Goal: Contribute content: Contribute content

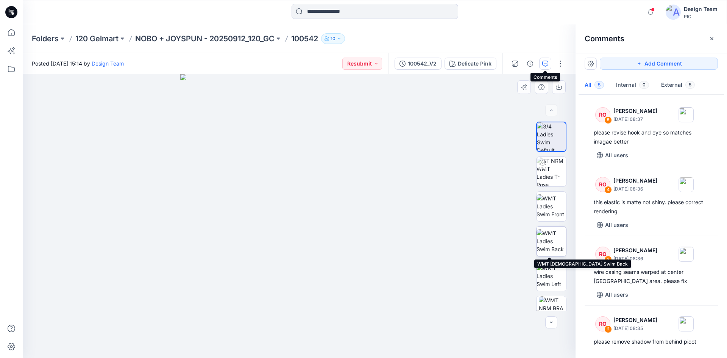
click at [549, 240] on img at bounding box center [551, 241] width 30 height 24
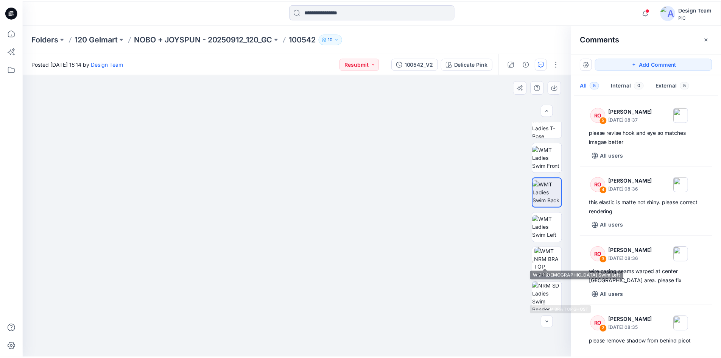
scroll to position [120, 0]
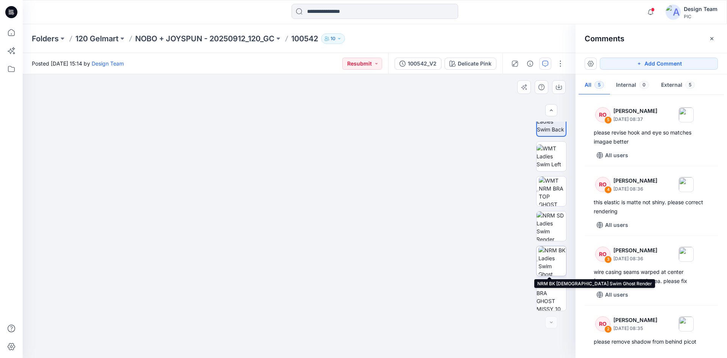
drag, startPoint x: 553, startPoint y: 266, endPoint x: 549, endPoint y: 266, distance: 3.8
click at [553, 266] on img at bounding box center [552, 261] width 28 height 30
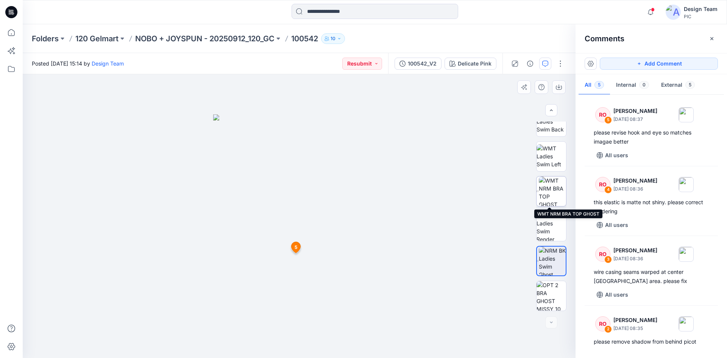
click at [550, 192] on img at bounding box center [552, 191] width 27 height 30
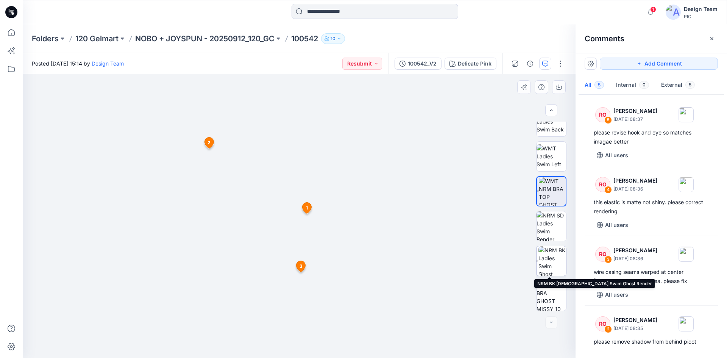
click at [549, 265] on img at bounding box center [552, 261] width 28 height 30
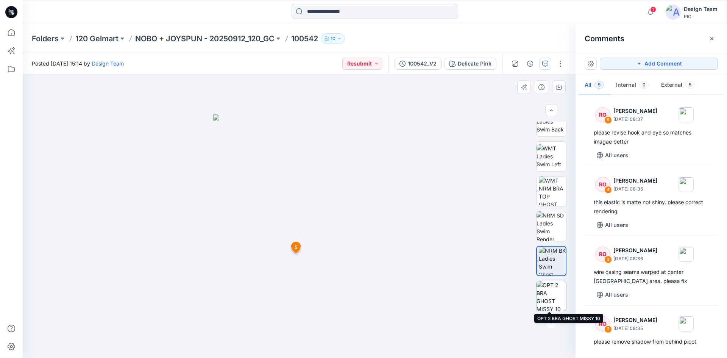
click at [550, 298] on img at bounding box center [551, 296] width 30 height 30
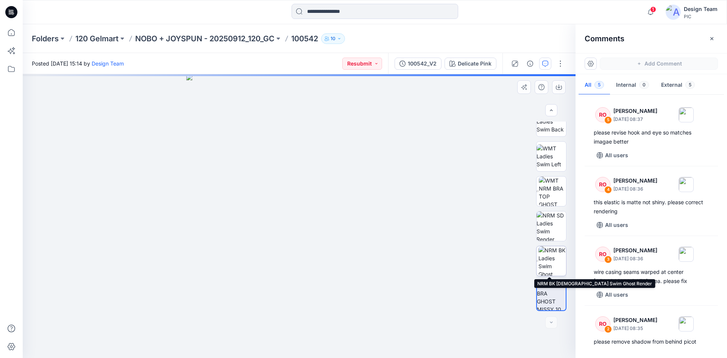
click at [545, 259] on img at bounding box center [552, 261] width 28 height 30
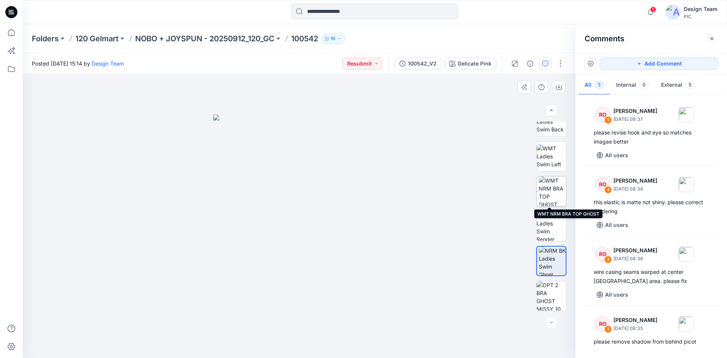
click at [548, 187] on img at bounding box center [552, 191] width 27 height 30
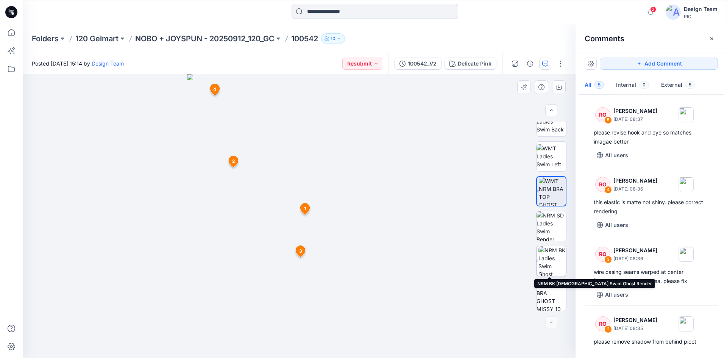
click at [550, 260] on img at bounding box center [552, 261] width 28 height 30
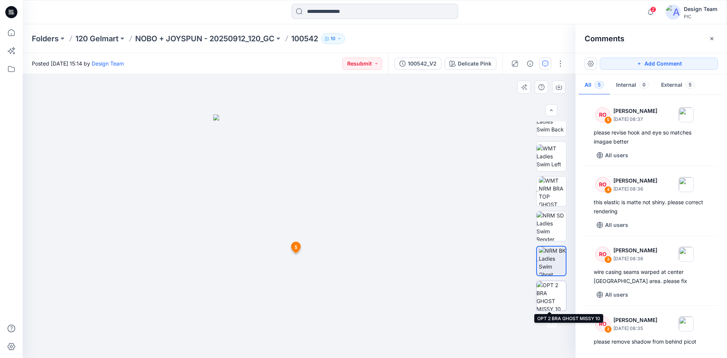
click at [548, 293] on img at bounding box center [551, 296] width 30 height 30
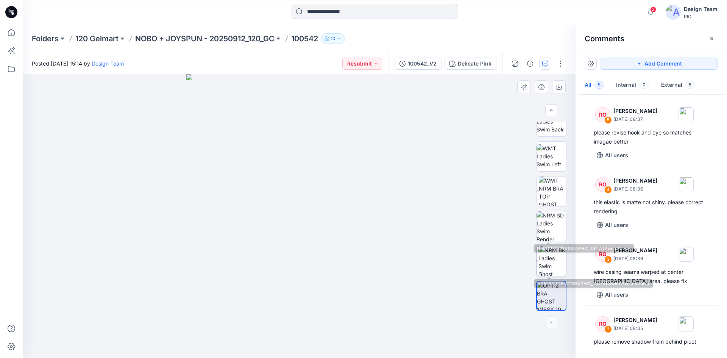
click at [540, 265] on img at bounding box center [552, 261] width 28 height 30
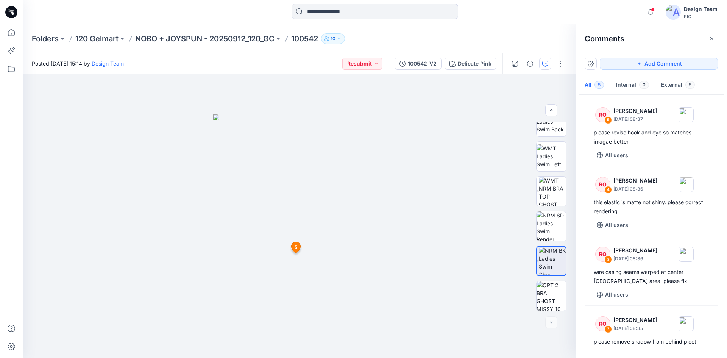
click at [11, 10] on icon at bounding box center [11, 12] width 12 height 12
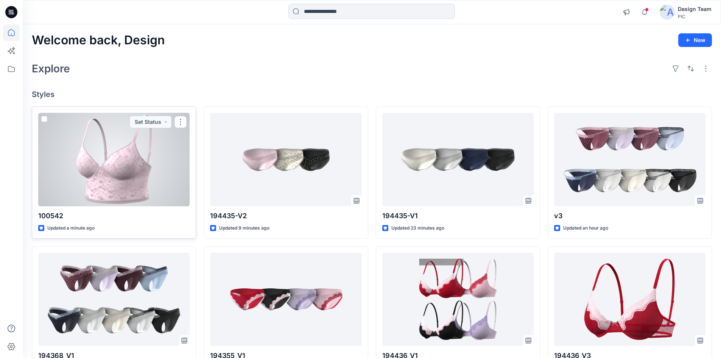
click at [126, 172] on div at bounding box center [113, 160] width 151 height 94
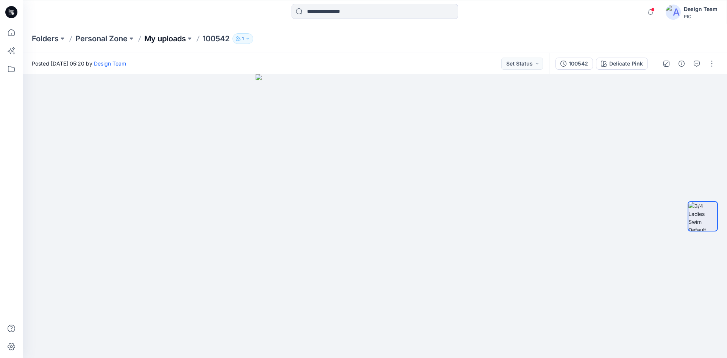
click at [173, 42] on p "My uploads" at bounding box center [165, 38] width 42 height 11
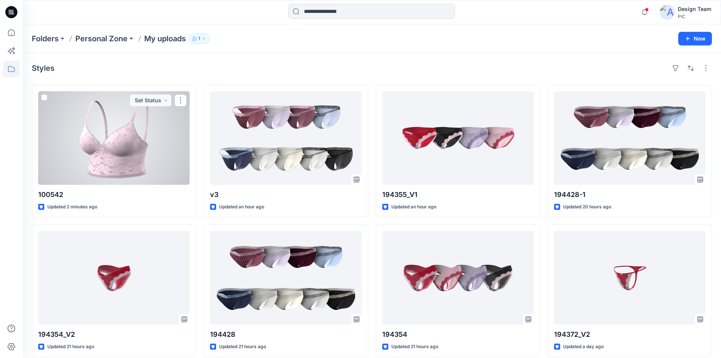
click at [113, 156] on div at bounding box center [113, 138] width 151 height 94
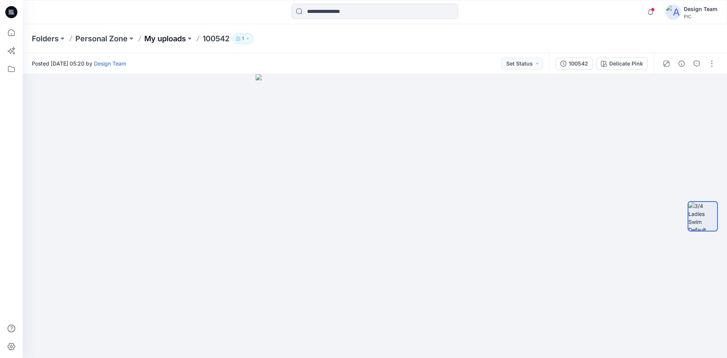
click at [157, 39] on p "My uploads" at bounding box center [165, 38] width 42 height 11
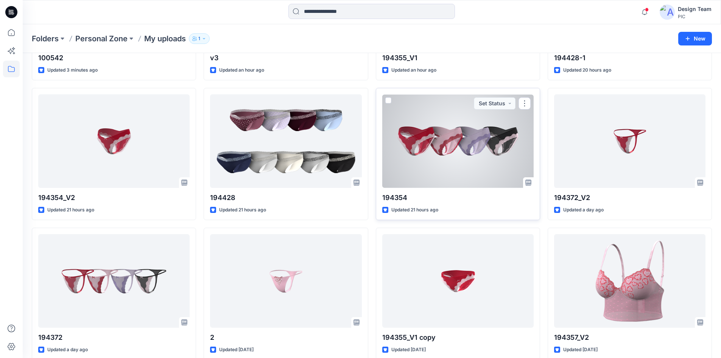
scroll to position [175, 0]
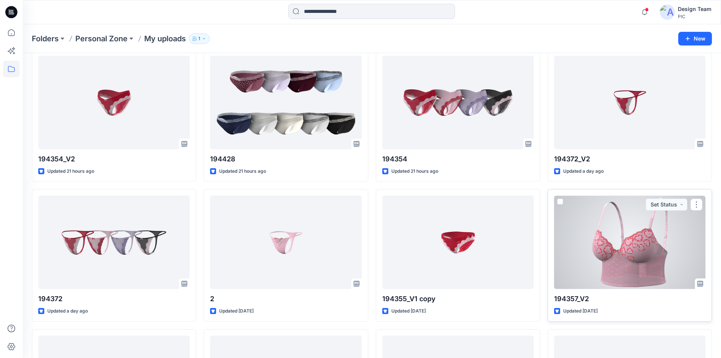
click at [642, 265] on div at bounding box center [629, 242] width 151 height 94
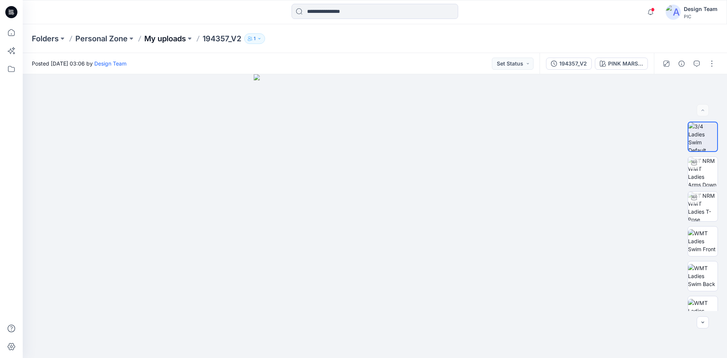
click at [154, 41] on p "My uploads" at bounding box center [165, 38] width 42 height 11
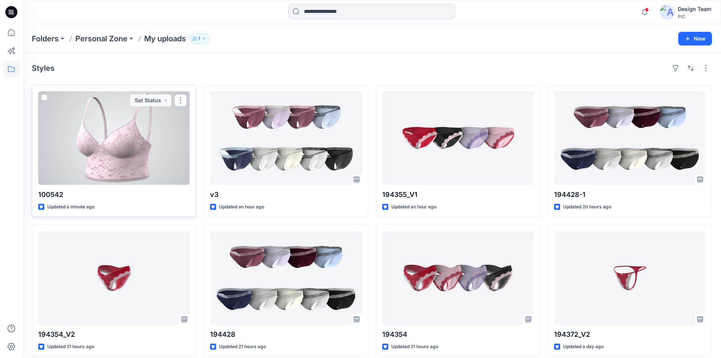
click at [94, 165] on div at bounding box center [113, 138] width 151 height 94
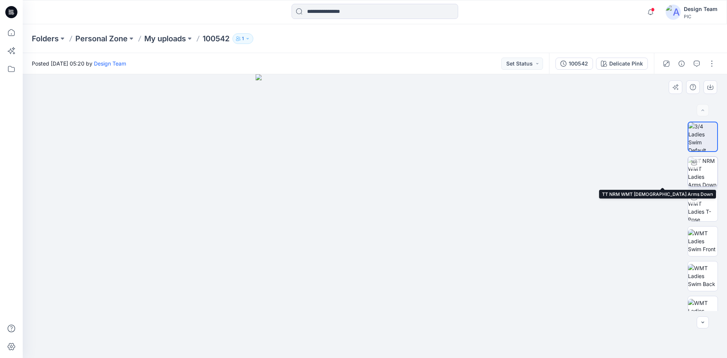
click at [703, 172] on img at bounding box center [703, 172] width 30 height 30
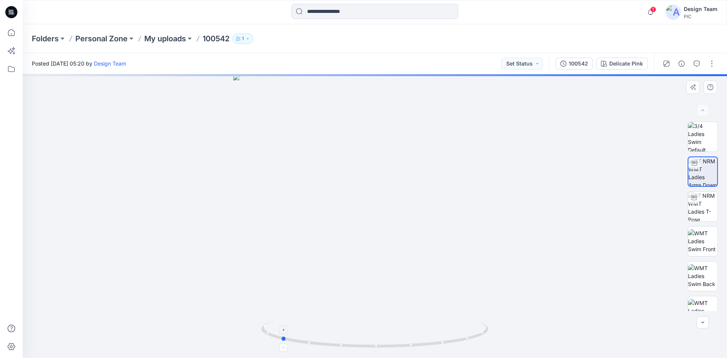
drag, startPoint x: 453, startPoint y: 345, endPoint x: 359, endPoint y: 338, distance: 94.5
click at [359, 338] on icon at bounding box center [375, 335] width 229 height 28
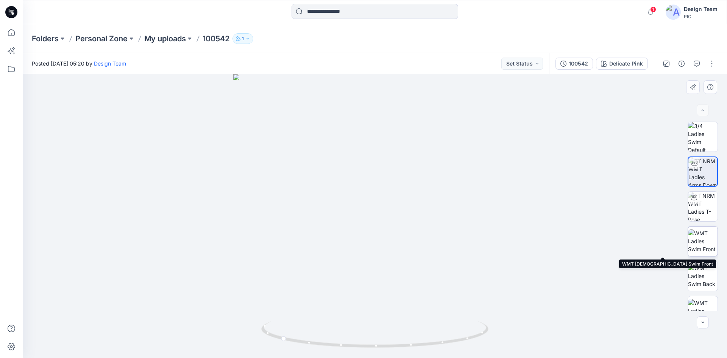
click at [704, 246] on img at bounding box center [703, 241] width 30 height 24
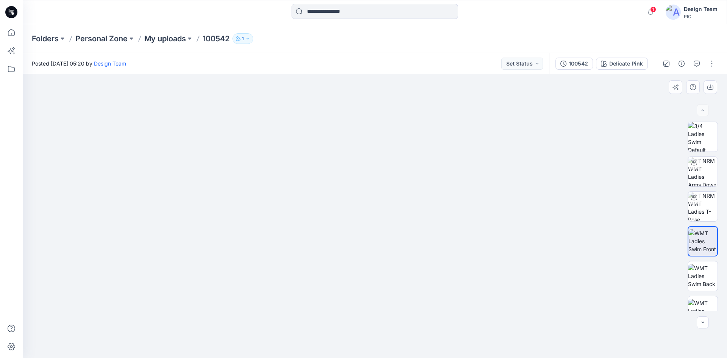
drag, startPoint x: 453, startPoint y: 244, endPoint x: 499, endPoint y: 249, distance: 45.7
click at [499, 247] on img at bounding box center [374, 196] width 369 height 324
click at [704, 140] on img at bounding box center [703, 137] width 30 height 30
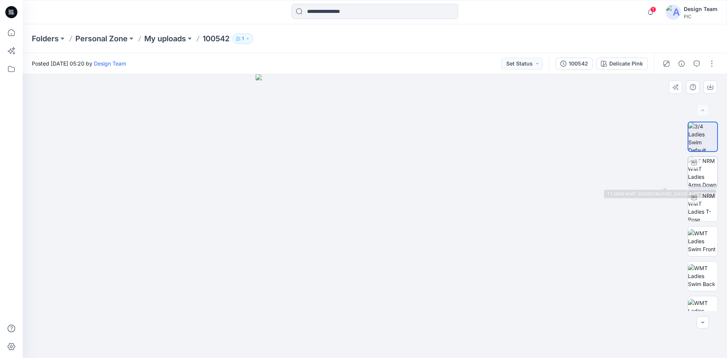
click at [705, 173] on img at bounding box center [703, 172] width 30 height 30
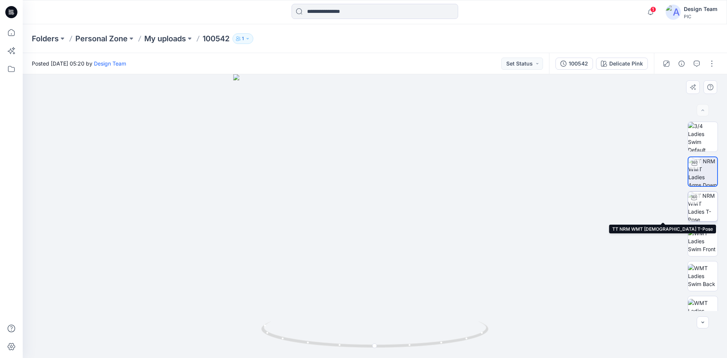
click at [705, 207] on img at bounding box center [703, 207] width 30 height 30
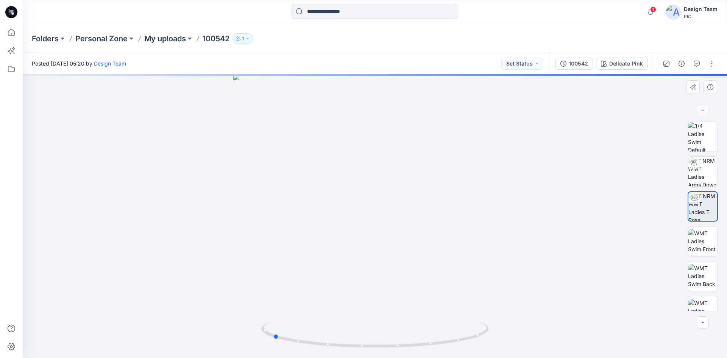
drag, startPoint x: 404, startPoint y: 349, endPoint x: 83, endPoint y: 261, distance: 332.7
click at [76, 264] on div at bounding box center [375, 216] width 704 height 284
click at [709, 170] on img at bounding box center [703, 172] width 30 height 30
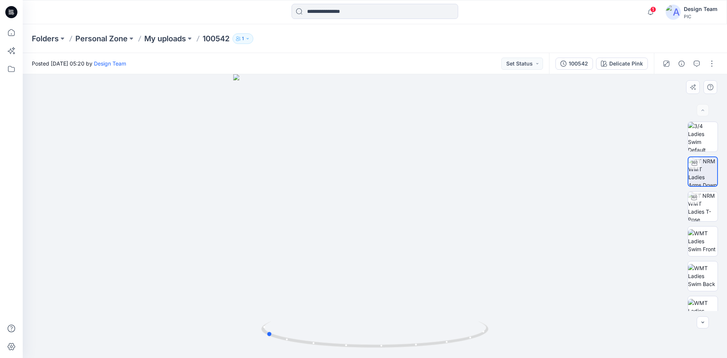
drag, startPoint x: 435, startPoint y: 347, endPoint x: 553, endPoint y: 329, distance: 119.5
click at [553, 329] on div at bounding box center [375, 216] width 704 height 284
drag, startPoint x: 417, startPoint y: 346, endPoint x: 426, endPoint y: 348, distance: 8.4
click at [426, 348] on icon at bounding box center [375, 335] width 229 height 28
click at [697, 234] on img at bounding box center [703, 241] width 30 height 24
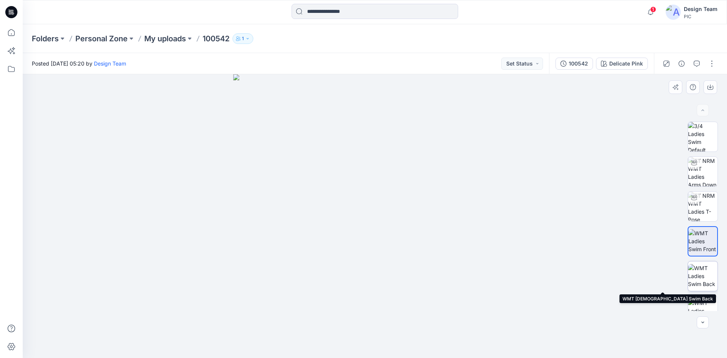
click at [704, 274] on img at bounding box center [703, 276] width 30 height 24
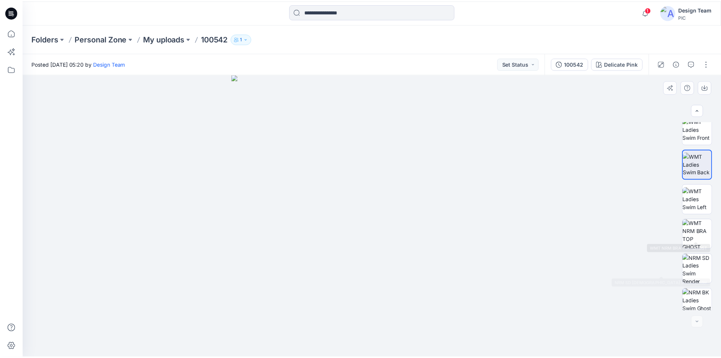
scroll to position [120, 0]
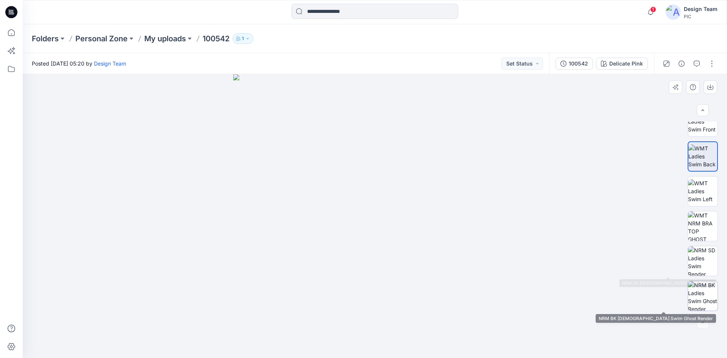
click at [702, 289] on img at bounding box center [703, 296] width 30 height 30
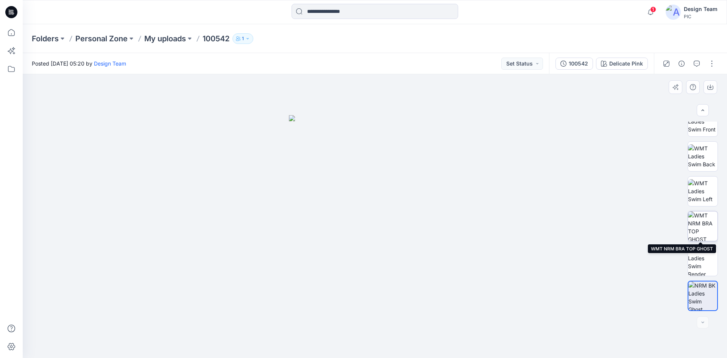
click at [695, 230] on img at bounding box center [703, 226] width 30 height 30
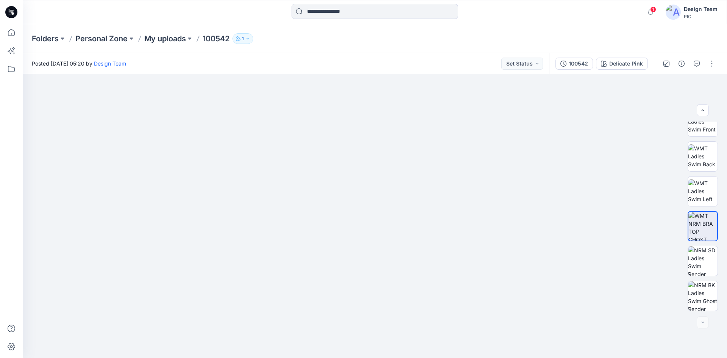
click at [10, 9] on icon at bounding box center [11, 12] width 12 height 12
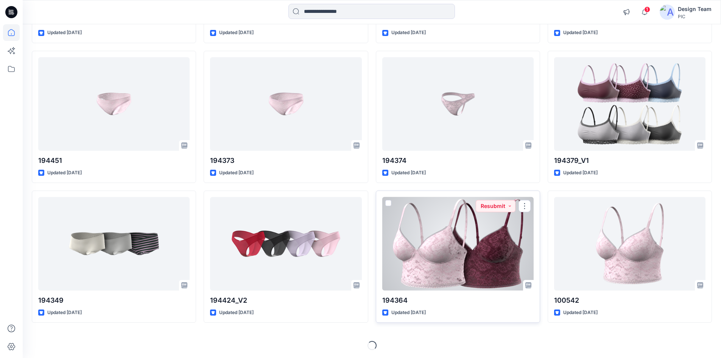
scroll to position [1035, 0]
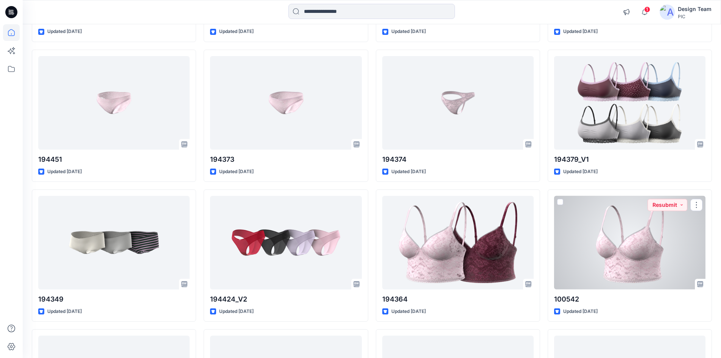
click at [625, 242] on div at bounding box center [629, 243] width 151 height 94
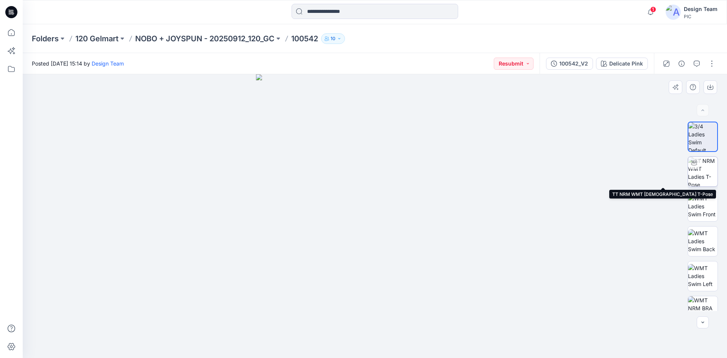
click at [698, 177] on img at bounding box center [703, 172] width 30 height 30
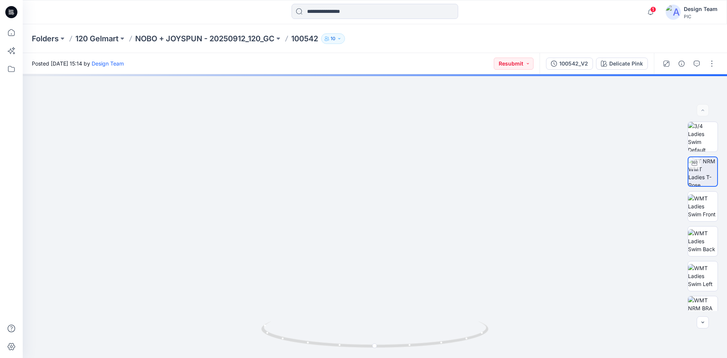
click at [8, 9] on icon at bounding box center [11, 12] width 12 height 12
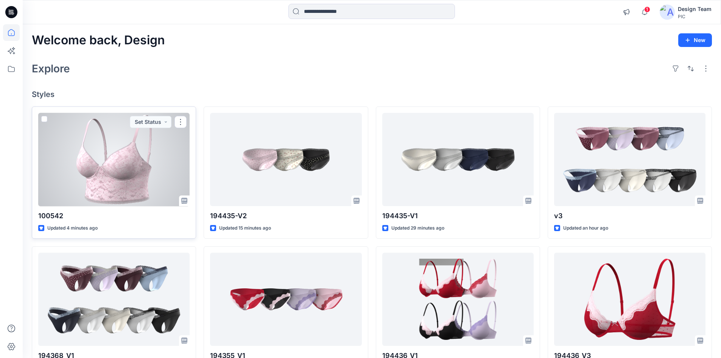
click at [115, 176] on div at bounding box center [113, 160] width 151 height 94
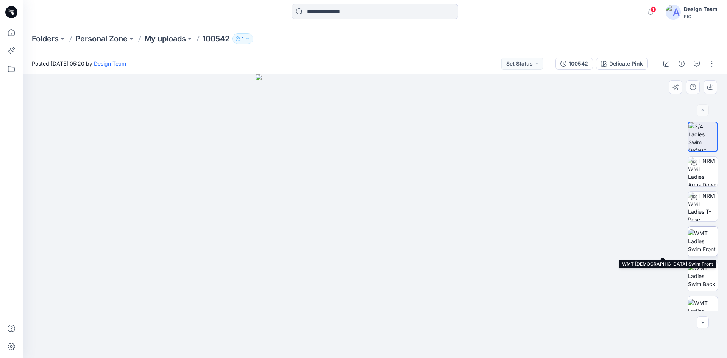
click at [704, 239] on img at bounding box center [703, 241] width 30 height 24
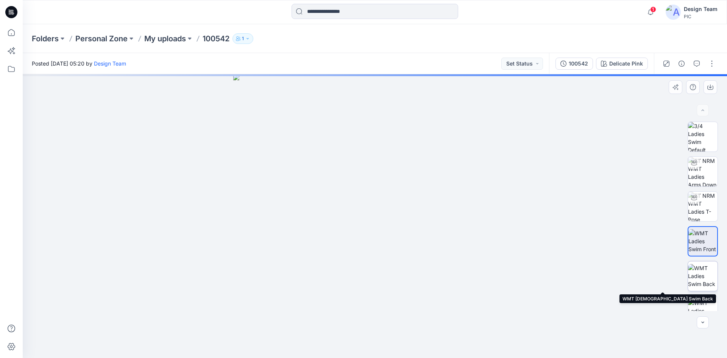
click at [698, 275] on img at bounding box center [703, 276] width 30 height 24
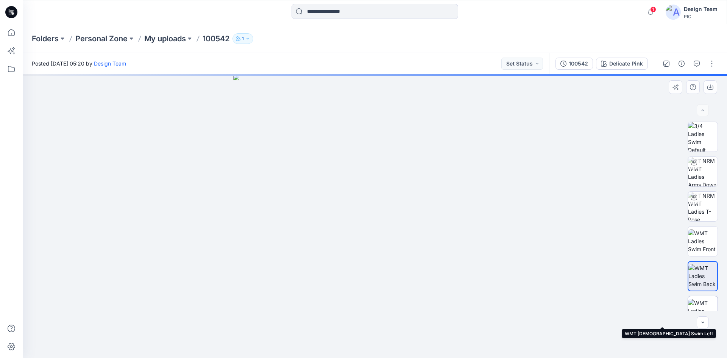
click at [700, 304] on img at bounding box center [703, 311] width 30 height 24
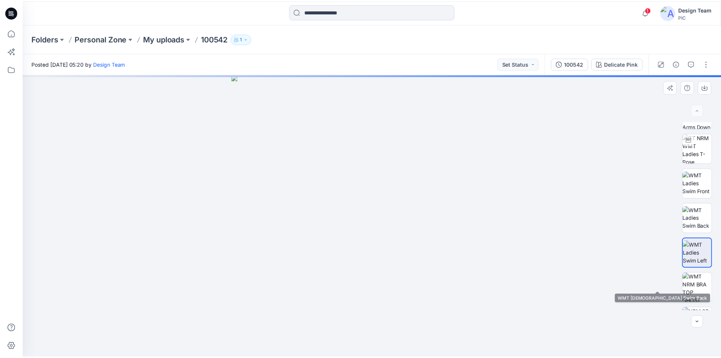
scroll to position [151, 0]
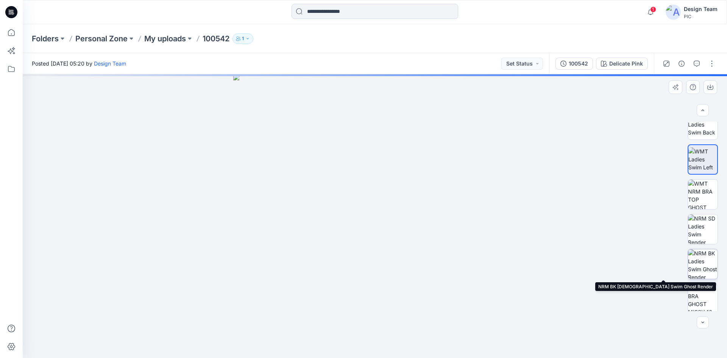
click at [703, 263] on img at bounding box center [703, 264] width 30 height 30
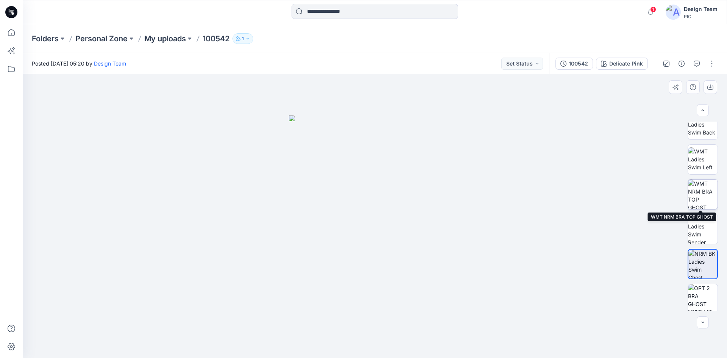
click at [703, 203] on img at bounding box center [703, 194] width 30 height 30
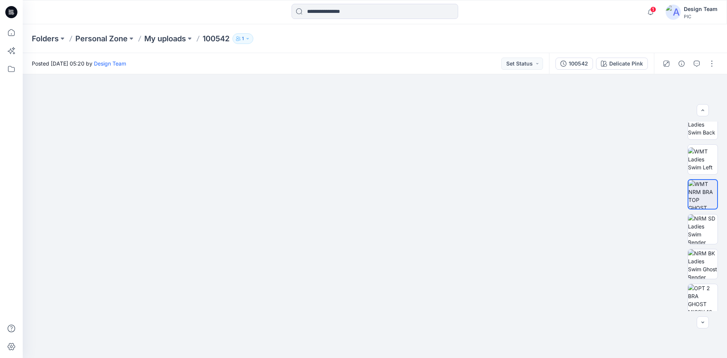
click at [8, 11] on icon at bounding box center [11, 12] width 12 height 12
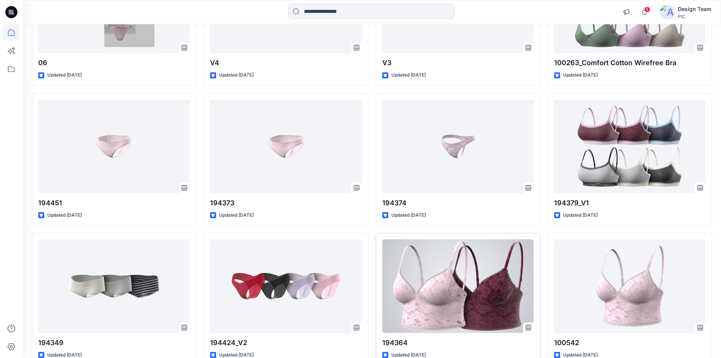
scroll to position [995, 0]
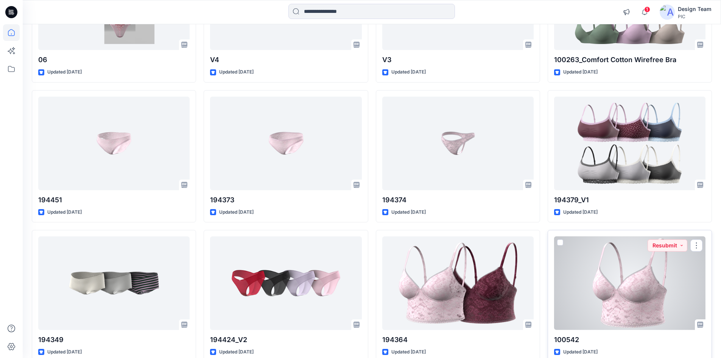
click at [603, 284] on div at bounding box center [629, 283] width 151 height 94
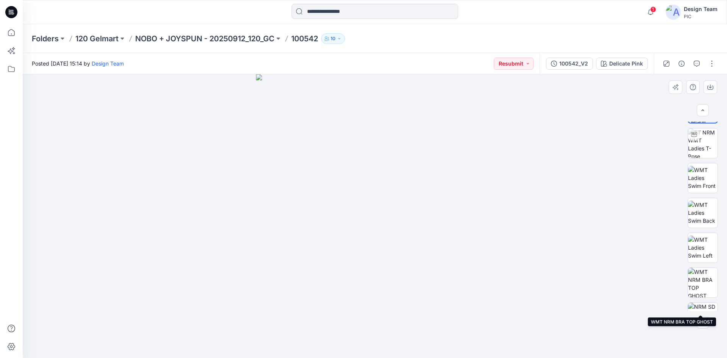
scroll to position [114, 0]
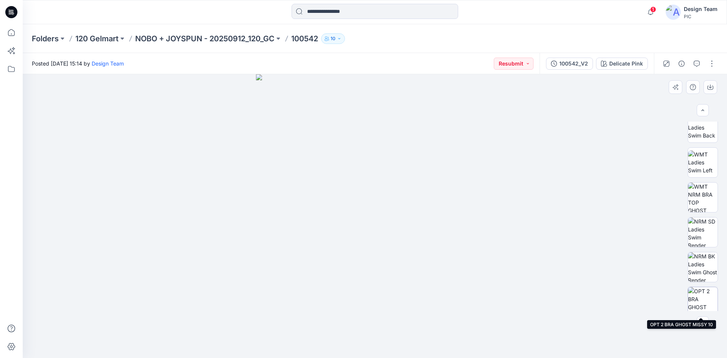
click at [704, 297] on img at bounding box center [703, 302] width 30 height 30
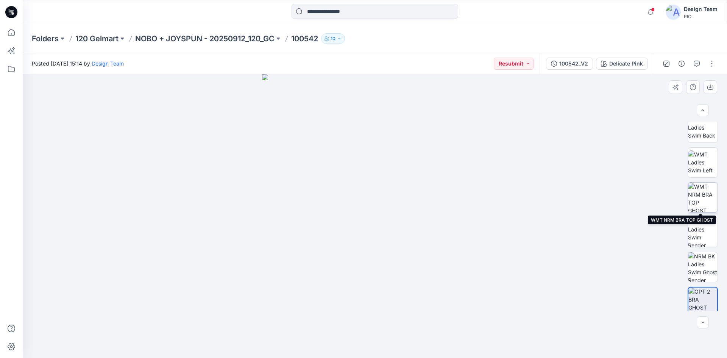
click at [700, 200] on img at bounding box center [703, 197] width 30 height 30
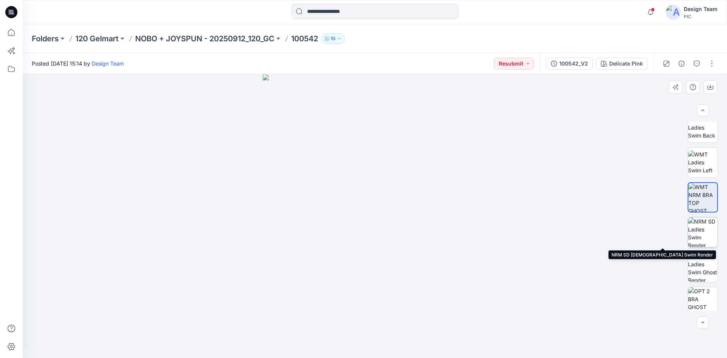
click at [697, 233] on img at bounding box center [703, 232] width 30 height 30
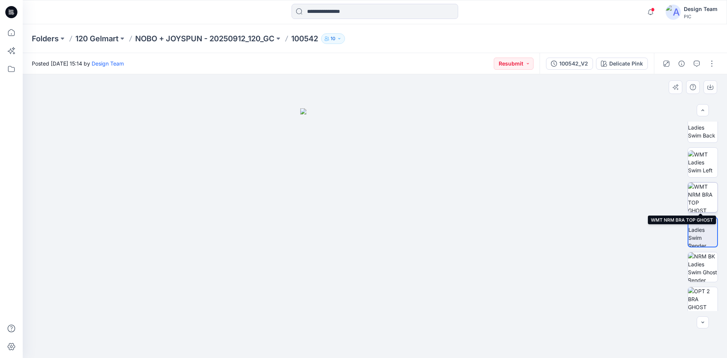
click at [701, 196] on img at bounding box center [703, 197] width 30 height 30
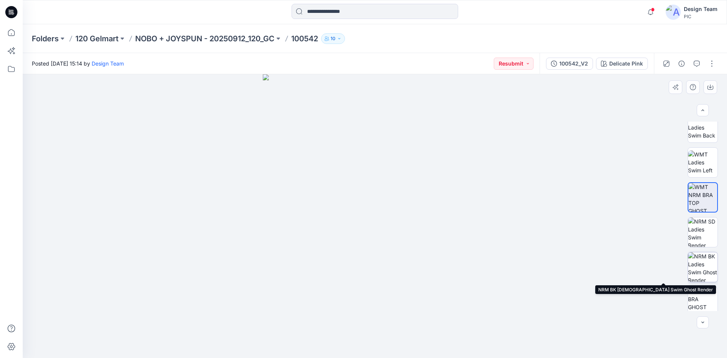
click at [704, 277] on img at bounding box center [703, 267] width 30 height 30
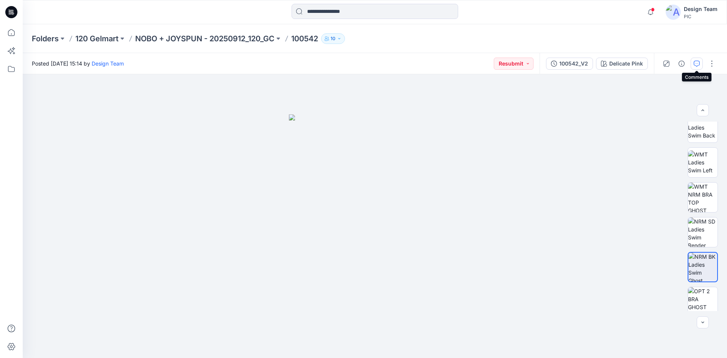
click at [695, 63] on icon "button" at bounding box center [697, 64] width 6 height 6
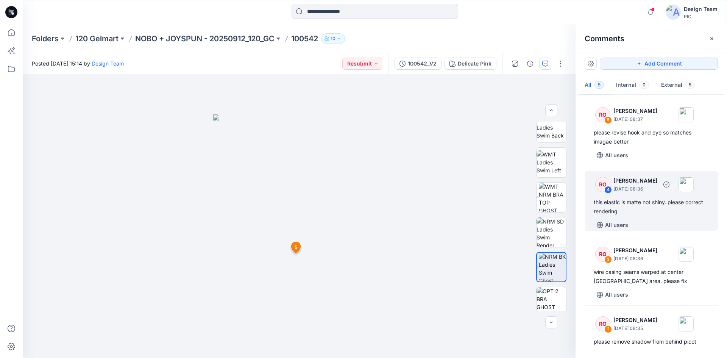
click at [660, 200] on div "this elastic is matte not shiny. please correct rendering" at bounding box center [651, 207] width 115 height 18
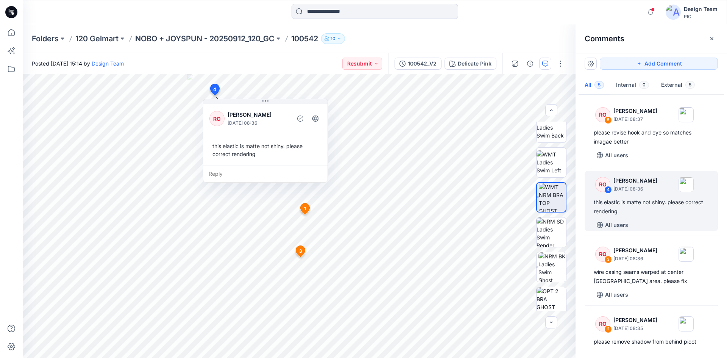
click at [536, 13] on div at bounding box center [375, 12] width 352 height 17
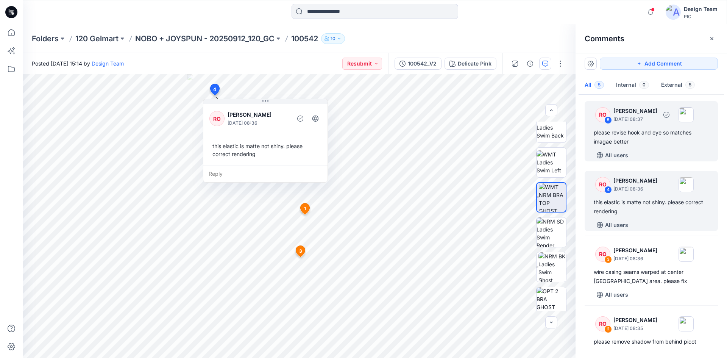
click at [657, 141] on div "please revise hook and eye so matches imagae better" at bounding box center [651, 137] width 115 height 18
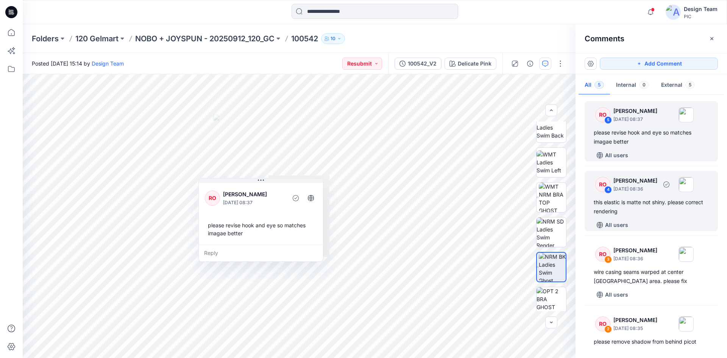
click at [643, 206] on div "this elastic is matte not shiny. please correct rendering" at bounding box center [651, 207] width 115 height 18
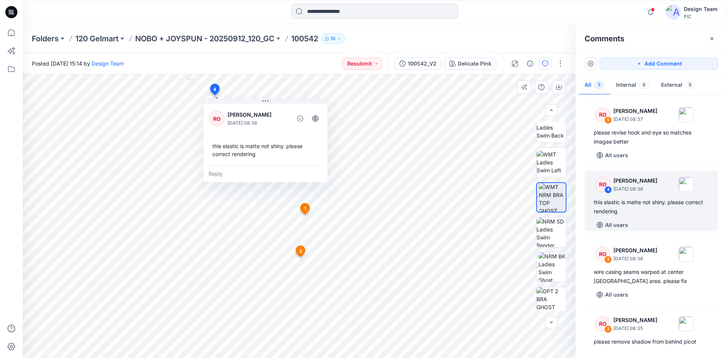
click at [298, 251] on icon at bounding box center [300, 251] width 9 height 11
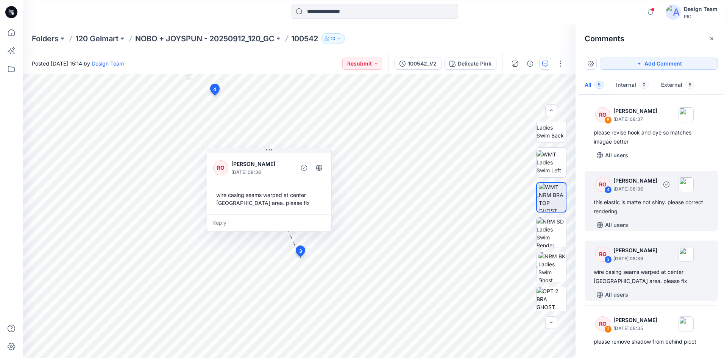
click at [647, 205] on div "this elastic is matte not shiny. please correct rendering" at bounding box center [651, 207] width 115 height 18
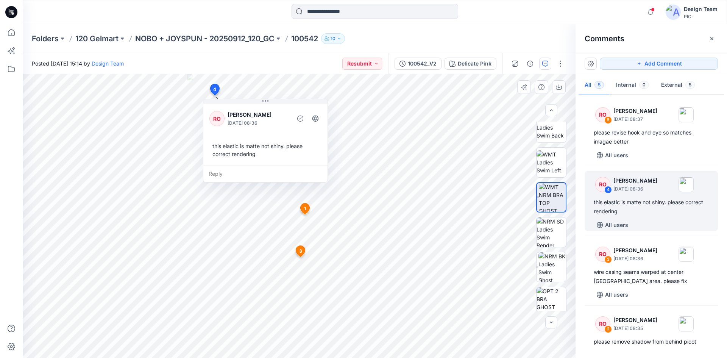
click at [304, 210] on span "1" at bounding box center [305, 208] width 2 height 7
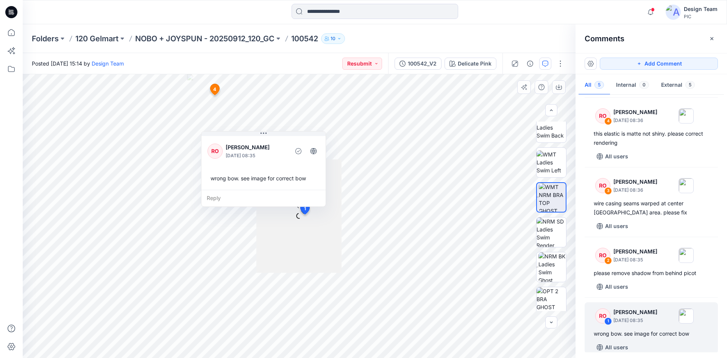
scroll to position [70, 0]
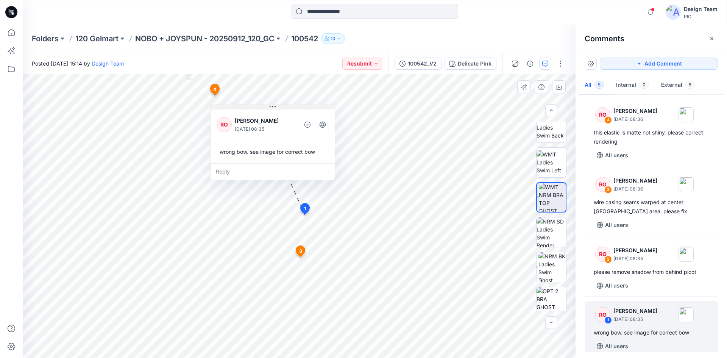
drag, startPoint x: 265, startPoint y: 134, endPoint x: 274, endPoint y: 107, distance: 28.0
click at [274, 107] on icon at bounding box center [273, 106] width 6 height 1
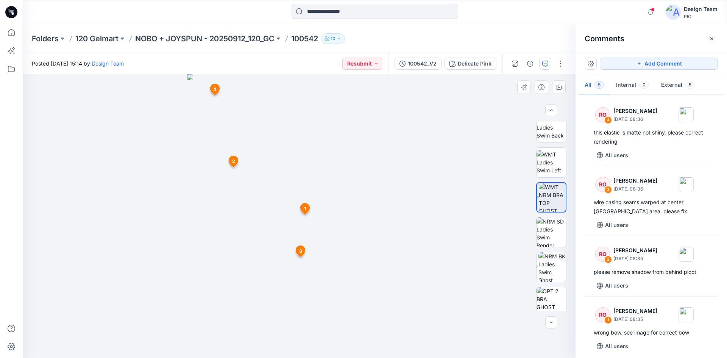
click at [231, 162] on icon at bounding box center [233, 161] width 9 height 11
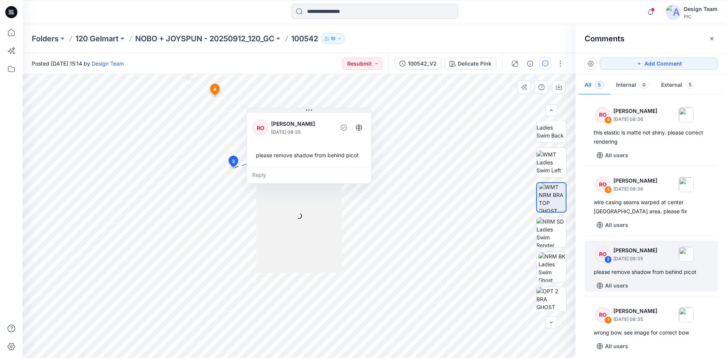
drag, startPoint x: 284, startPoint y: 171, endPoint x: 309, endPoint y: 108, distance: 67.6
click at [309, 108] on icon at bounding box center [309, 110] width 6 height 6
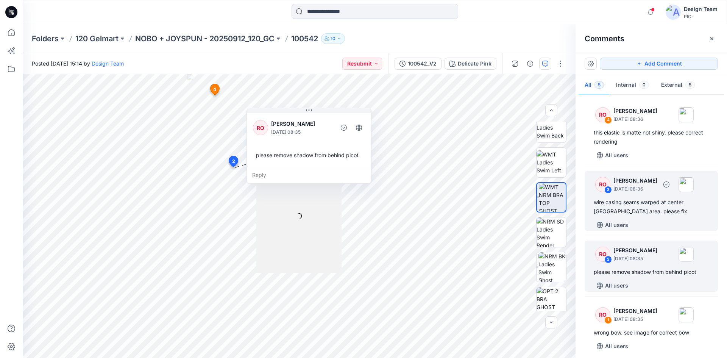
click at [634, 210] on div "wire casing seams warped at center front circled area. please fix" at bounding box center [651, 207] width 115 height 18
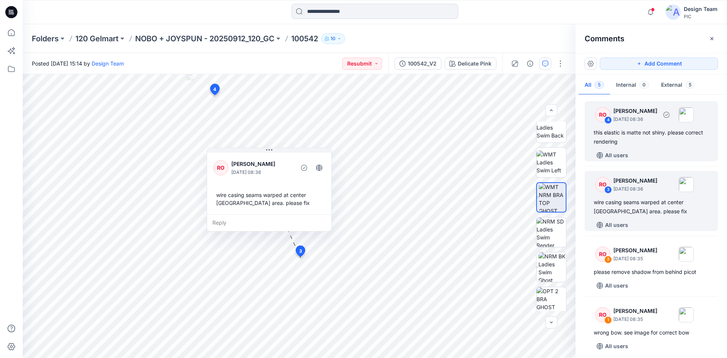
click at [636, 141] on div "this elastic is matte not shiny. please correct rendering" at bounding box center [651, 137] width 115 height 18
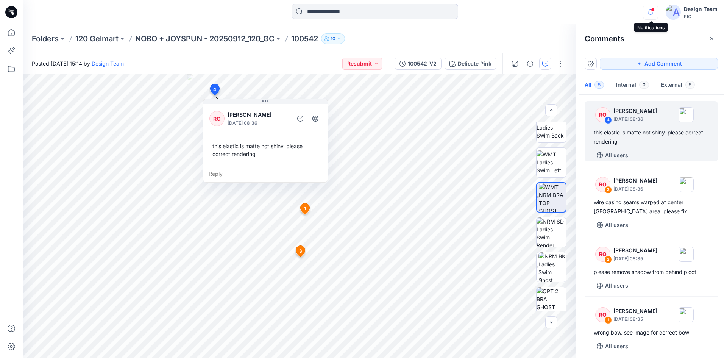
click at [649, 9] on icon "button" at bounding box center [650, 12] width 14 height 15
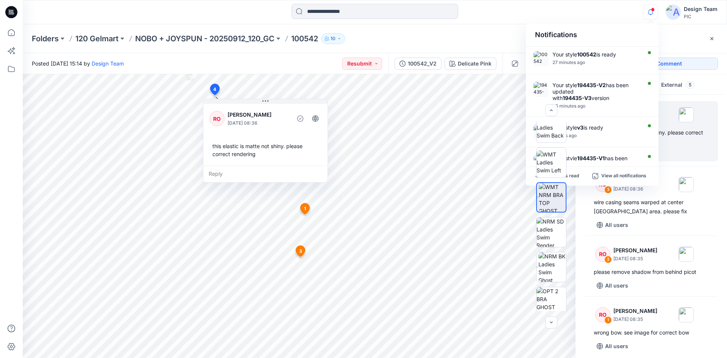
click at [594, 17] on div "Notifications Your style 100542 is ready 27 minutes ago Your style 194435-V2 ha…" at bounding box center [375, 12] width 704 height 17
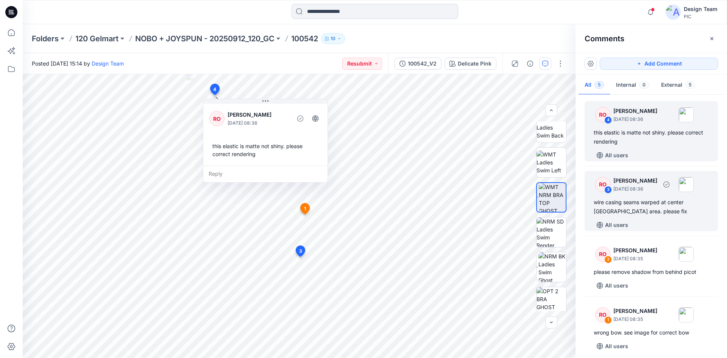
click at [658, 203] on div "wire casing seams warped at center front circled area. please fix" at bounding box center [651, 207] width 115 height 18
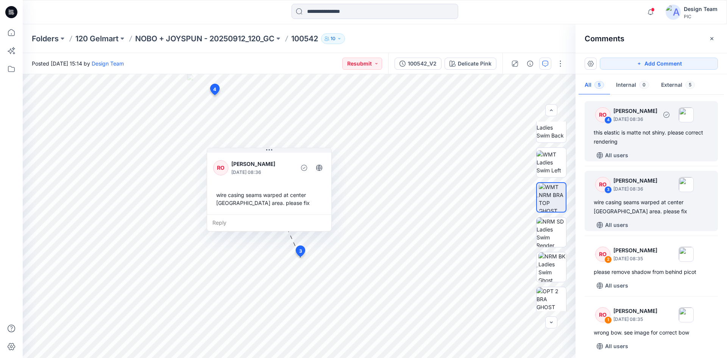
click at [646, 130] on div "this elastic is matte not shiny. please correct rendering" at bounding box center [651, 137] width 115 height 18
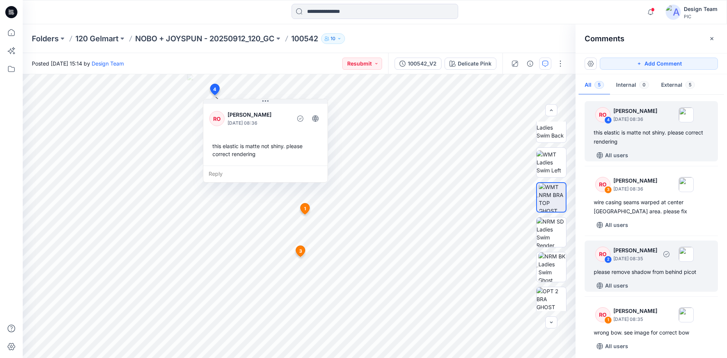
click at [644, 270] on div "please remove shadow from behind picot" at bounding box center [651, 271] width 115 height 9
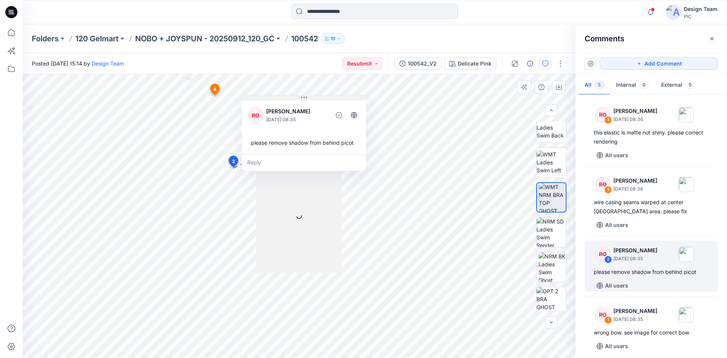
drag, startPoint x: 284, startPoint y: 173, endPoint x: 304, endPoint y: 98, distance: 78.0
click at [304, 98] on icon at bounding box center [304, 97] width 6 height 1
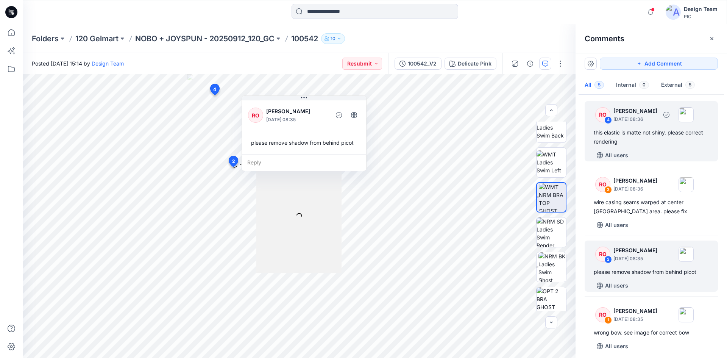
click at [670, 139] on div "this elastic is matte not shiny. please correct rendering" at bounding box center [651, 137] width 115 height 18
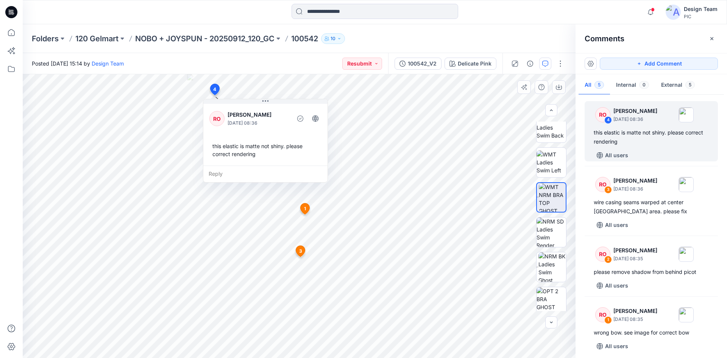
click at [302, 209] on icon at bounding box center [304, 208] width 9 height 11
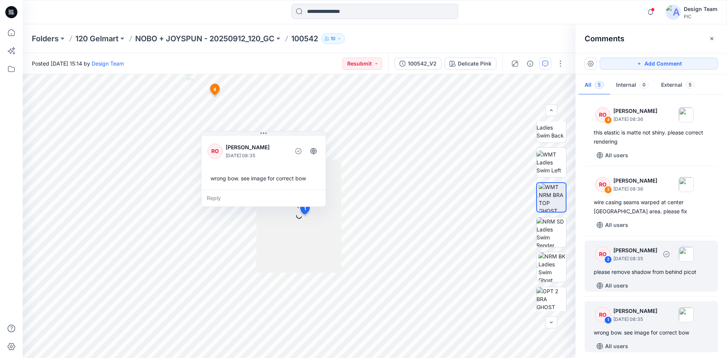
click at [653, 273] on div "please remove shadow from behind picot" at bounding box center [651, 271] width 115 height 9
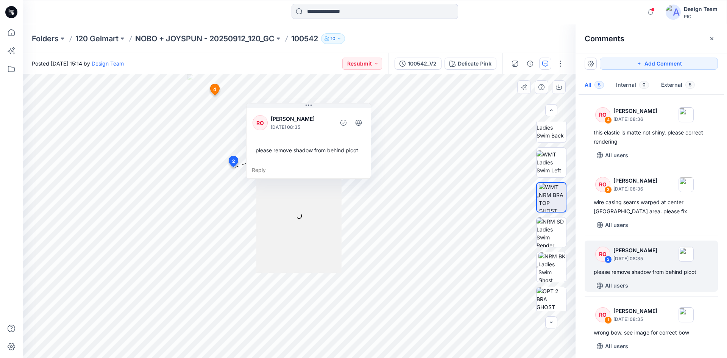
drag, startPoint x: 290, startPoint y: 161, endPoint x: 311, endPoint y: 109, distance: 55.9
click at [311, 109] on div "RO Raquel Ortiz October 10, 2025 08:35 please remove shadow from behind picot" at bounding box center [308, 133] width 124 height 55
click at [550, 230] on img at bounding box center [551, 232] width 30 height 30
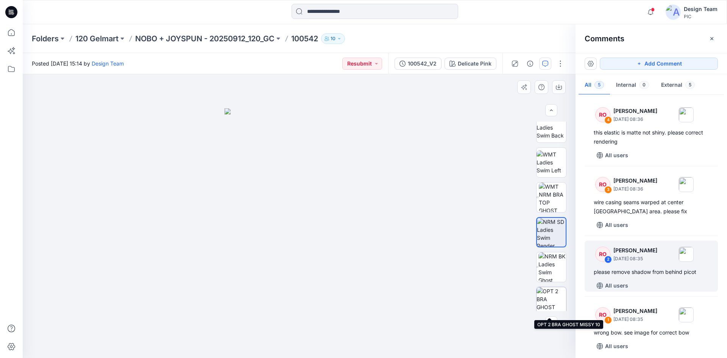
click at [552, 298] on img at bounding box center [551, 302] width 30 height 30
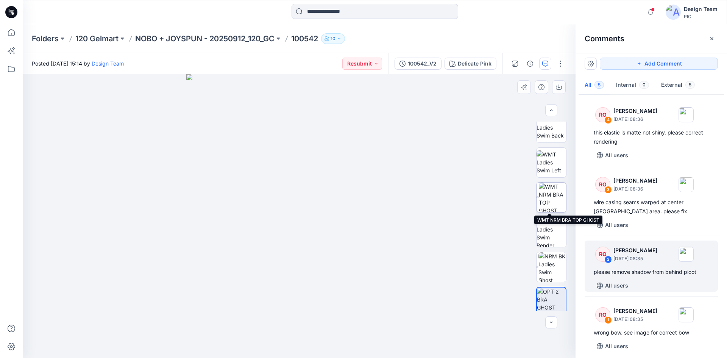
click at [547, 199] on img at bounding box center [552, 197] width 27 height 30
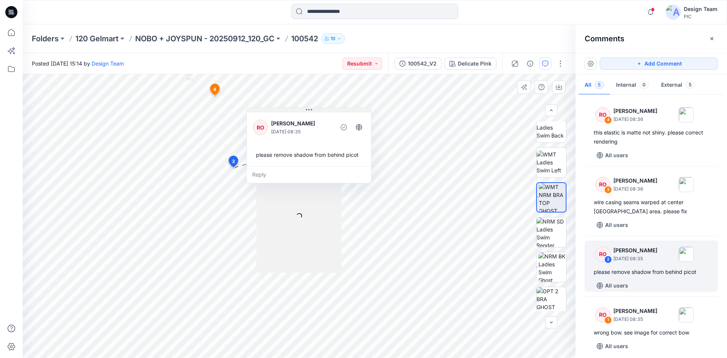
drag, startPoint x: 284, startPoint y: 156, endPoint x: 307, endPoint y: 109, distance: 53.3
click at [307, 109] on icon at bounding box center [309, 110] width 6 height 6
click at [554, 296] on img at bounding box center [551, 302] width 30 height 30
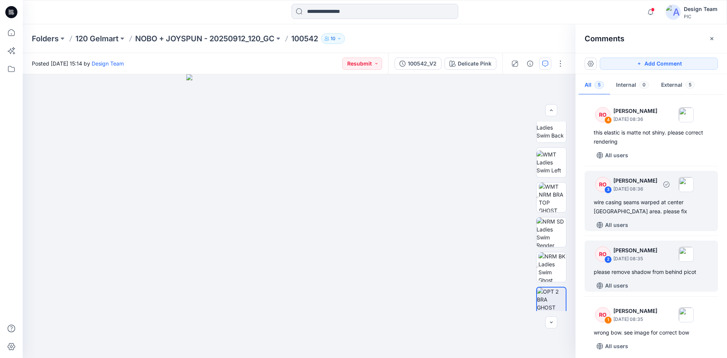
click at [646, 204] on div "wire casing seams warped at center front circled area. please fix" at bounding box center [651, 207] width 115 height 18
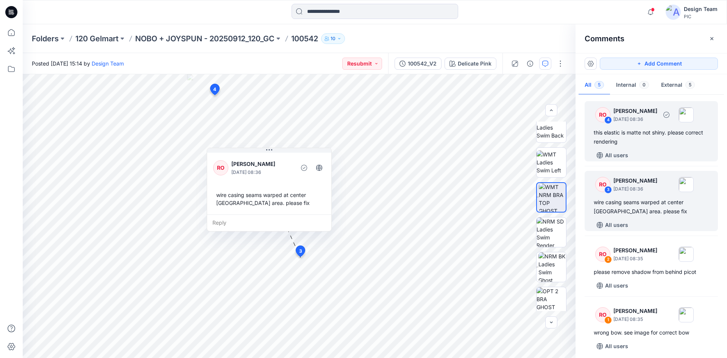
click at [646, 137] on div "this elastic is matte not shiny. please correct rendering" at bounding box center [651, 137] width 115 height 18
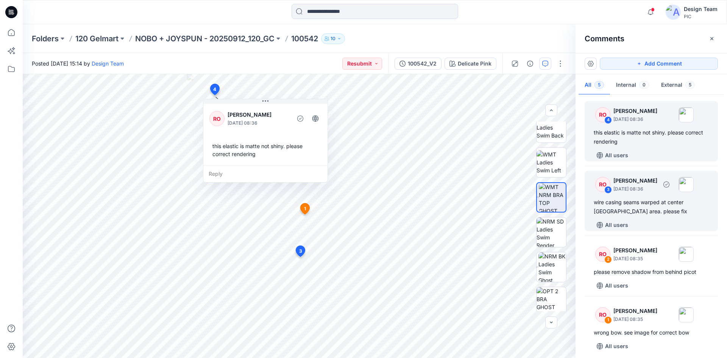
click at [652, 202] on div "wire casing seams warped at center front circled area. please fix" at bounding box center [651, 207] width 115 height 18
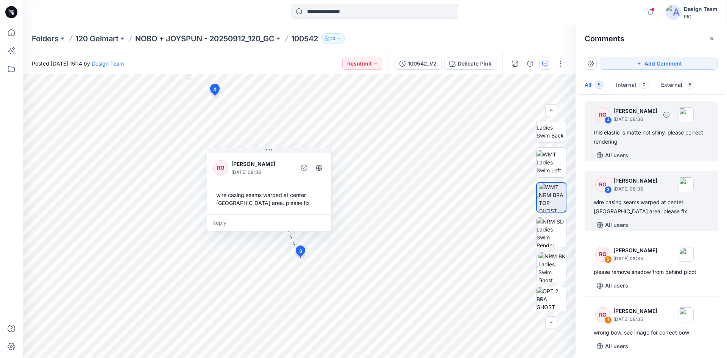
click at [659, 141] on div "this elastic is matte not shiny. please correct rendering" at bounding box center [651, 137] width 115 height 18
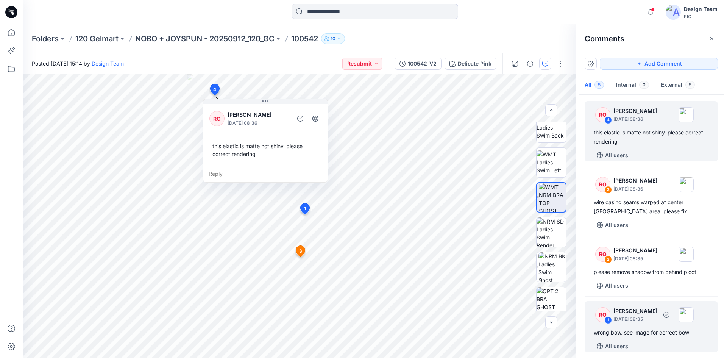
click at [644, 331] on div "wrong bow. see image for correct bow" at bounding box center [651, 332] width 115 height 9
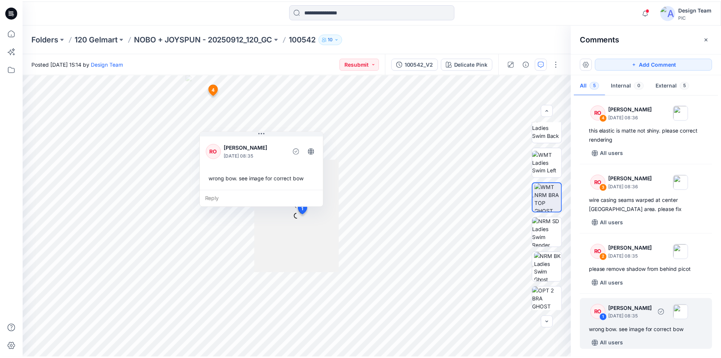
scroll to position [74, 0]
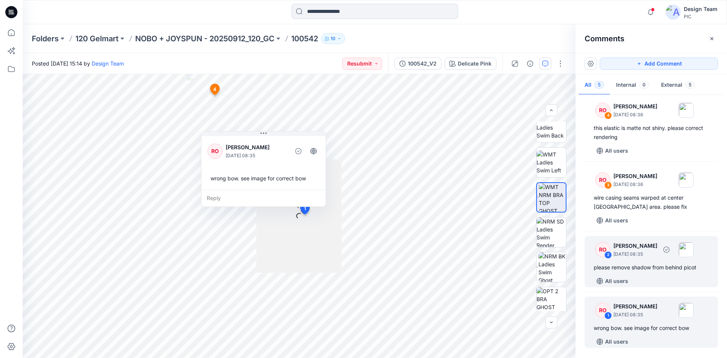
click at [632, 265] on div "please remove shadow from behind picot" at bounding box center [651, 267] width 115 height 9
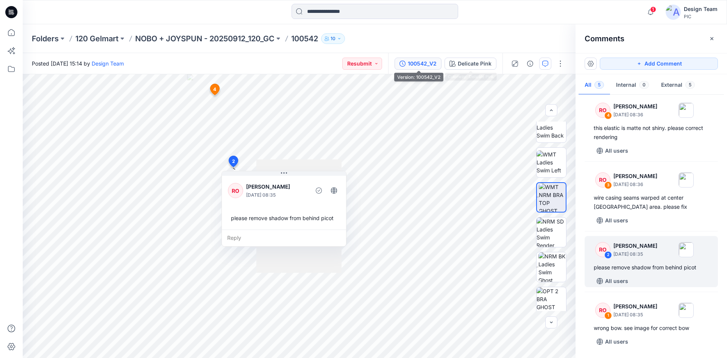
click at [416, 64] on div "100542_V2" at bounding box center [422, 63] width 29 height 8
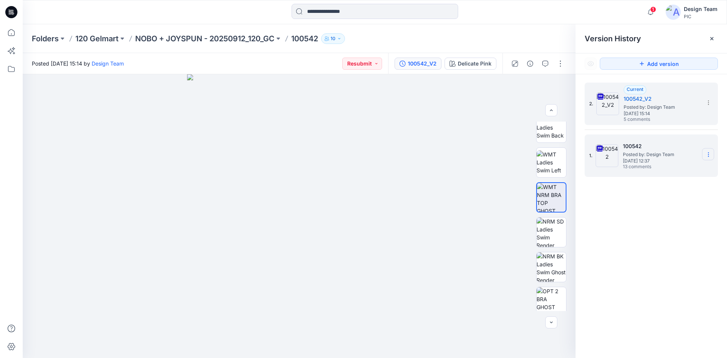
click at [707, 154] on icon at bounding box center [708, 154] width 6 height 6
click at [661, 170] on span "Download Source BW File" at bounding box center [670, 169] width 64 height 9
click at [9, 13] on icon at bounding box center [11, 12] width 12 height 12
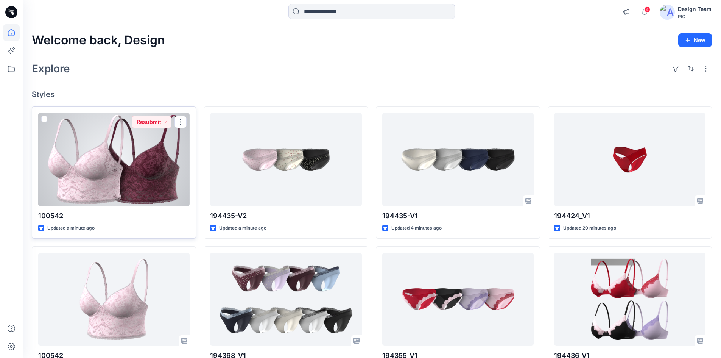
click at [102, 179] on div at bounding box center [113, 160] width 151 height 94
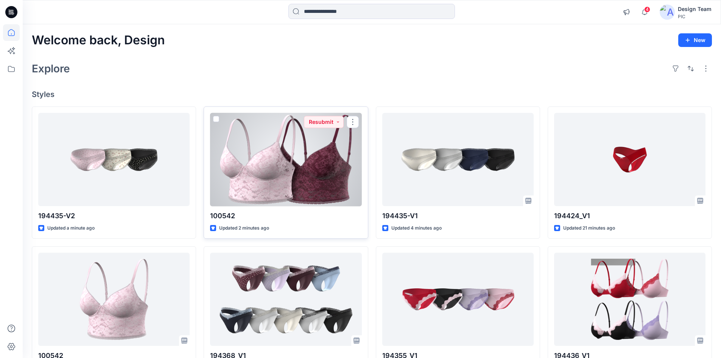
click at [312, 161] on div at bounding box center [285, 160] width 151 height 94
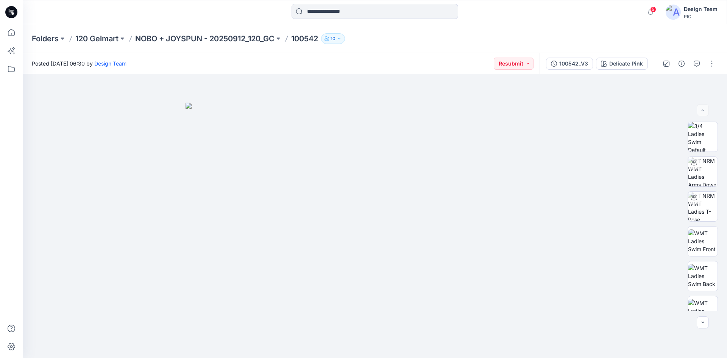
click at [13, 16] on icon at bounding box center [11, 12] width 12 height 12
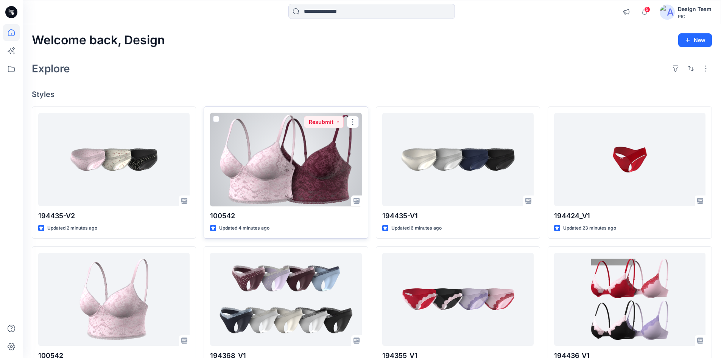
click at [260, 151] on div at bounding box center [285, 160] width 151 height 94
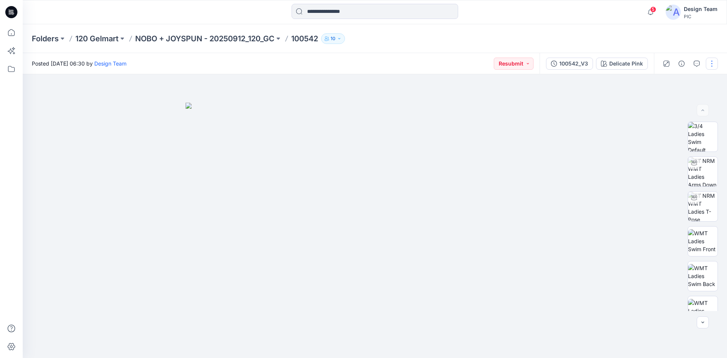
click at [710, 64] on button "button" at bounding box center [712, 64] width 12 height 12
click at [665, 102] on p "Edit" at bounding box center [663, 102] width 9 height 8
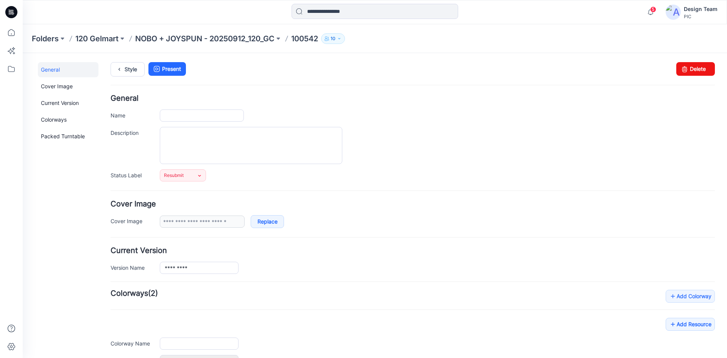
type input "******"
type input "**********"
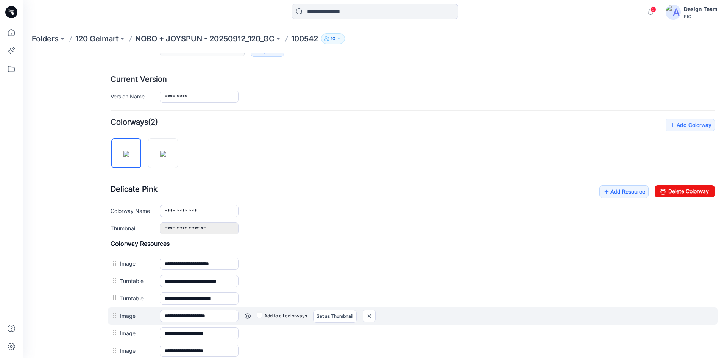
scroll to position [189, 0]
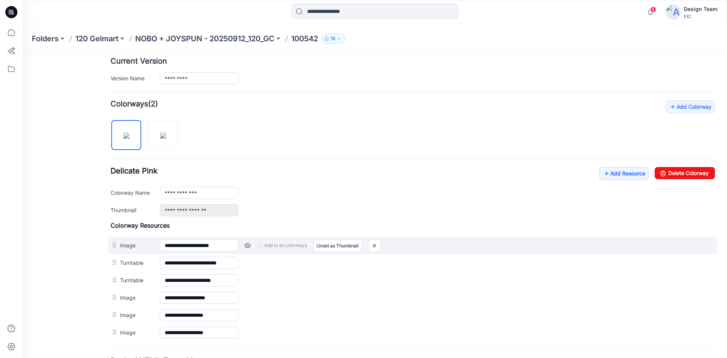
click at [248, 245] on link at bounding box center [248, 245] width 6 height 6
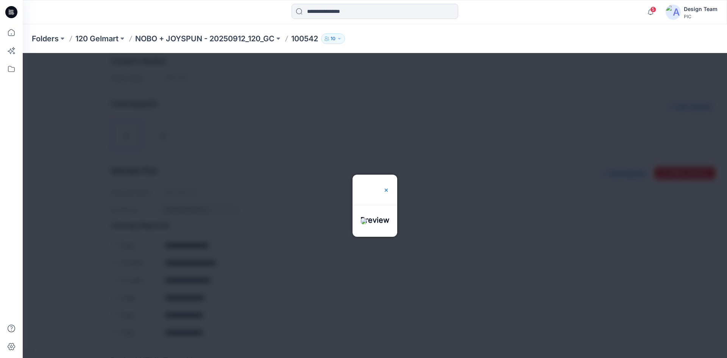
click at [389, 187] on img at bounding box center [386, 190] width 6 height 6
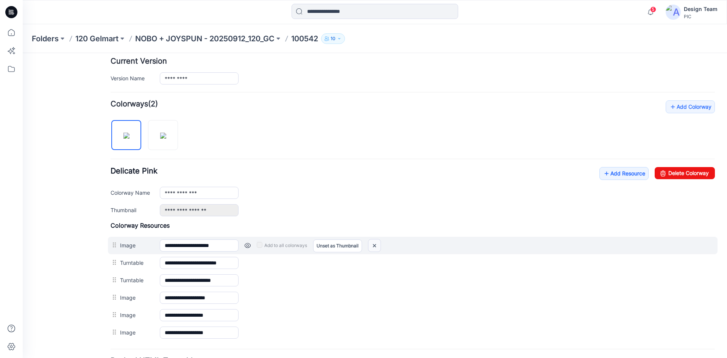
drag, startPoint x: 376, startPoint y: 245, endPoint x: 419, endPoint y: 91, distance: 160.0
click at [376, 245] on img at bounding box center [374, 245] width 12 height 12
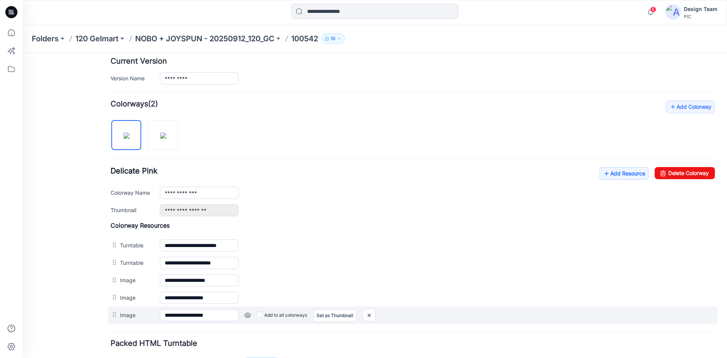
click at [245, 314] on link at bounding box center [248, 315] width 6 height 6
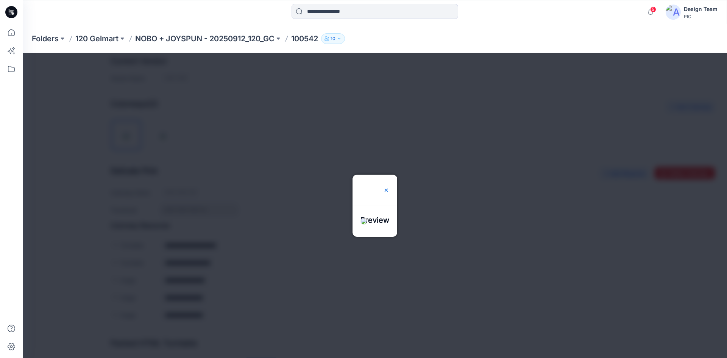
click at [389, 187] on img at bounding box center [386, 190] width 6 height 6
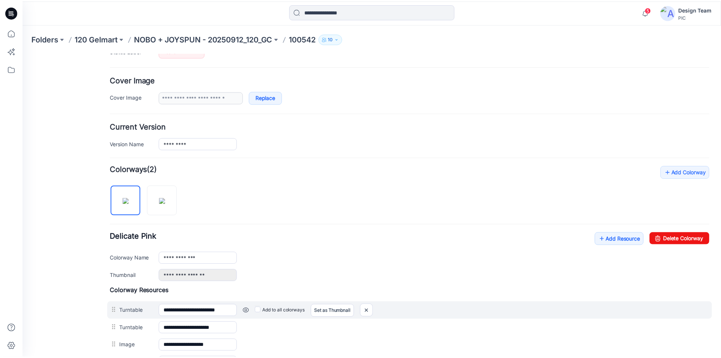
scroll to position [114, 0]
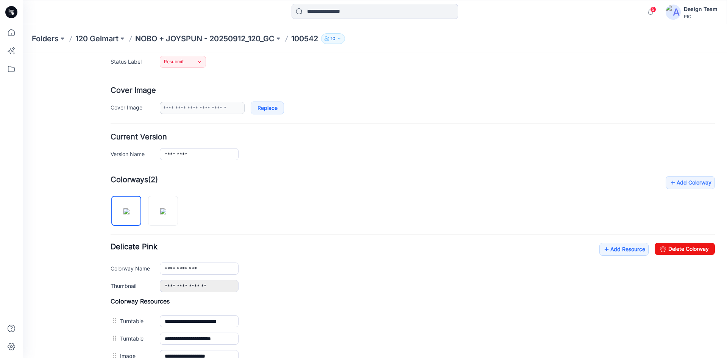
click at [292, 206] on div "**********" at bounding box center [413, 287] width 604 height 223
click at [265, 38] on p "NOBO + JOYSPUN - 20250912_120_GC" at bounding box center [204, 38] width 139 height 11
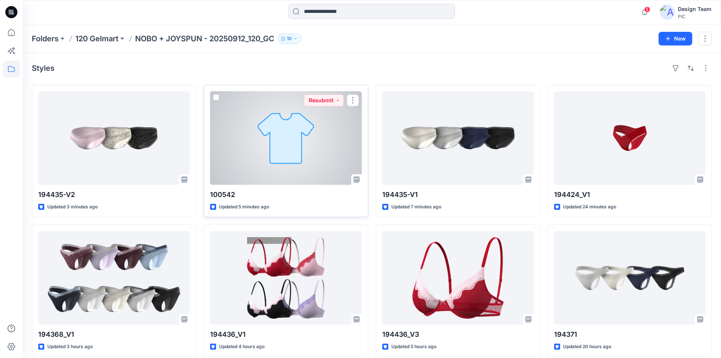
click at [285, 155] on div at bounding box center [285, 138] width 151 height 94
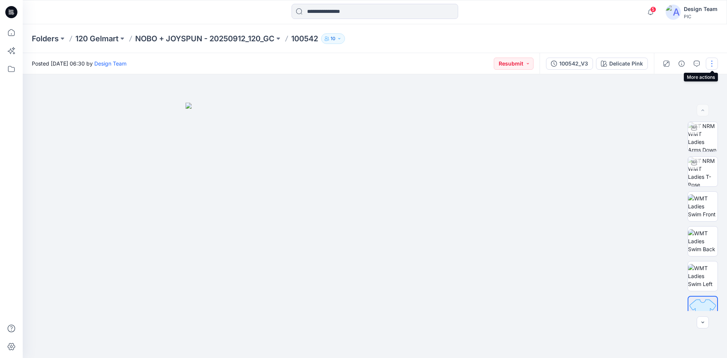
click at [714, 60] on button "button" at bounding box center [712, 64] width 12 height 12
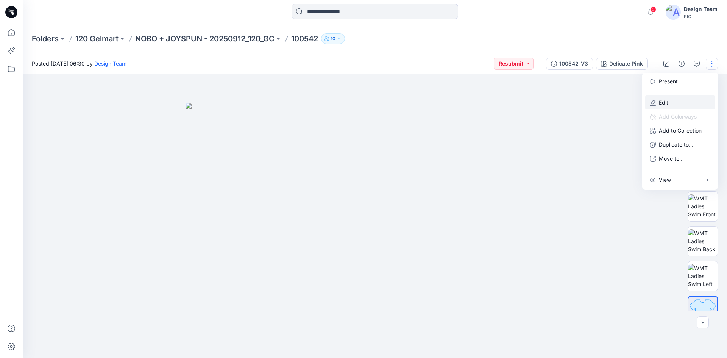
click at [663, 97] on button "Edit" at bounding box center [680, 102] width 70 height 14
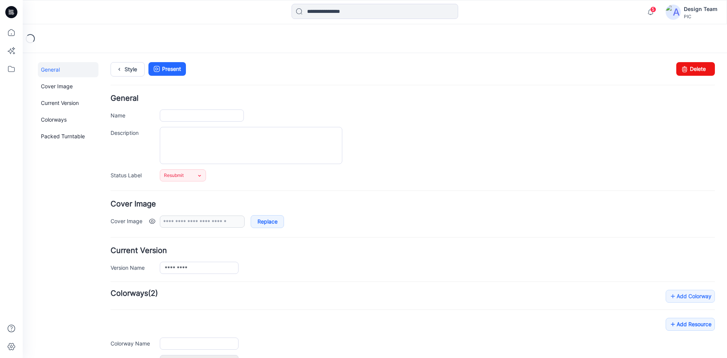
type input "******"
type input "**********"
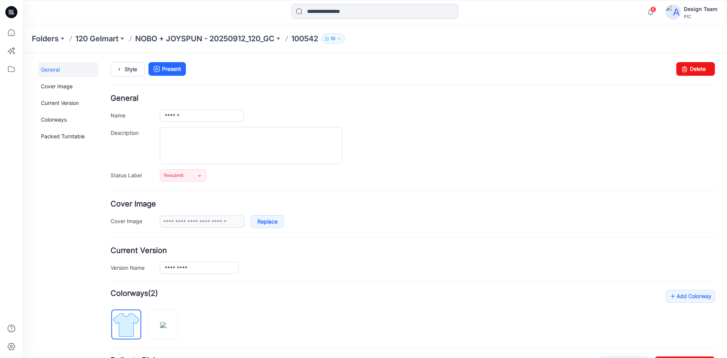
click at [17, 10] on icon at bounding box center [11, 12] width 12 height 24
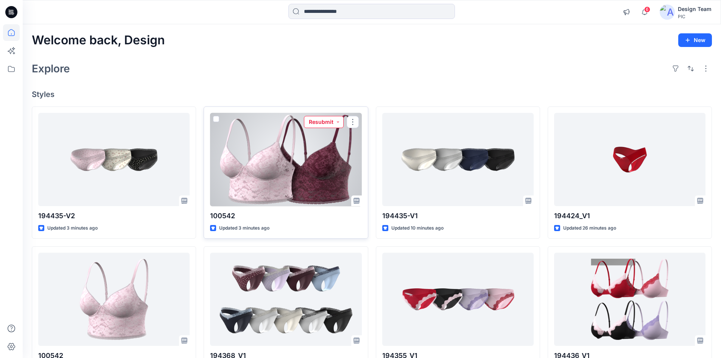
click at [335, 120] on button "Resubmit" at bounding box center [324, 122] width 40 height 12
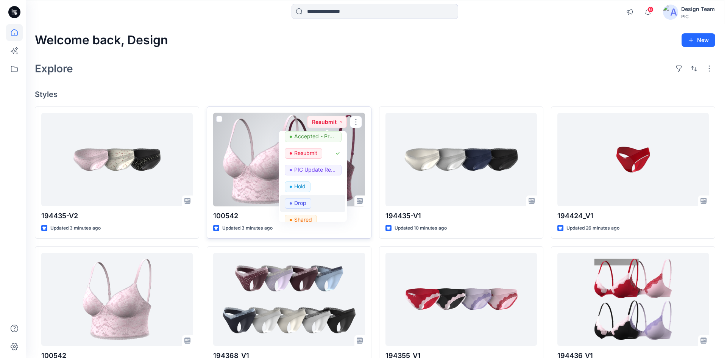
scroll to position [38, 0]
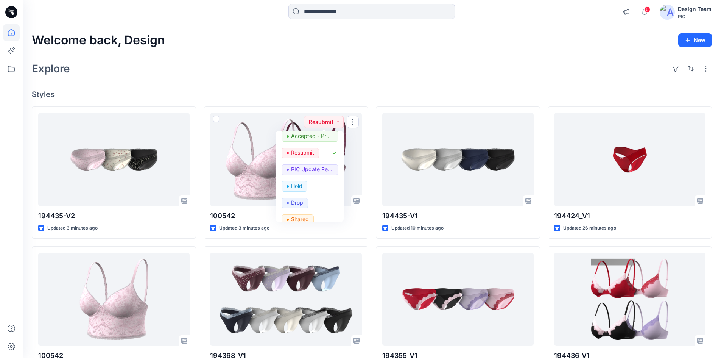
click at [377, 77] on div "Explore" at bounding box center [372, 68] width 680 height 18
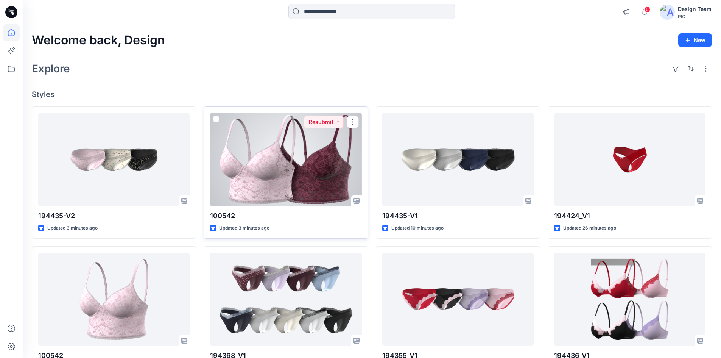
click at [289, 156] on div at bounding box center [285, 160] width 151 height 94
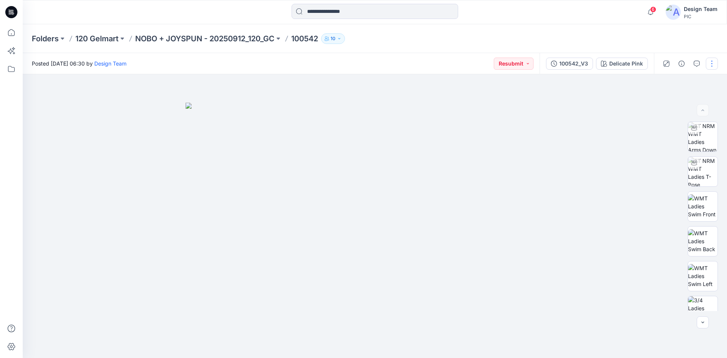
click at [713, 59] on button "button" at bounding box center [712, 64] width 12 height 12
click at [681, 101] on button "Edit" at bounding box center [680, 102] width 70 height 14
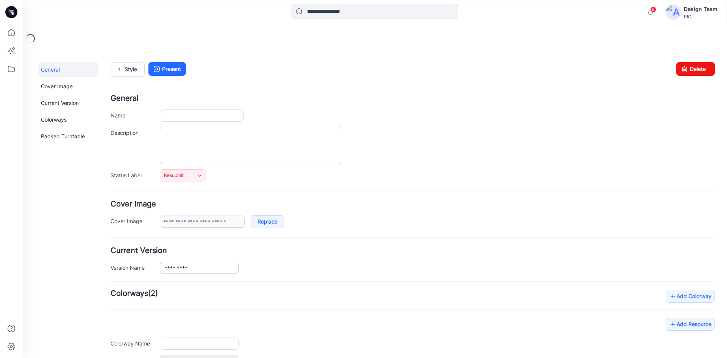
type input "******"
type input "**********"
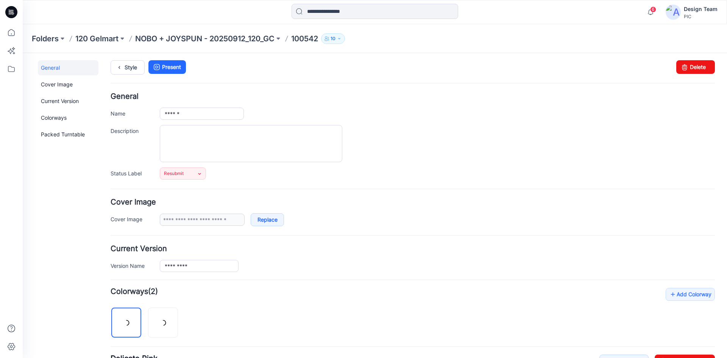
scroll to position [259, 0]
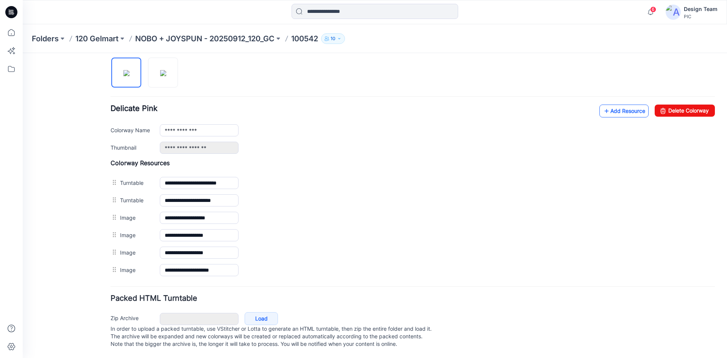
click at [616, 104] on link "Add Resource" at bounding box center [623, 110] width 49 height 13
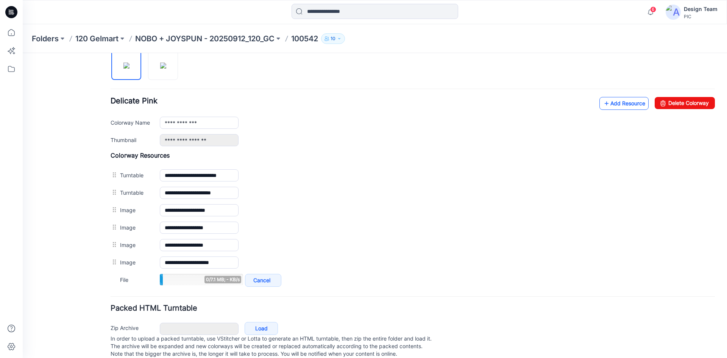
click at [604, 103] on link "Add Resource" at bounding box center [623, 103] width 49 height 13
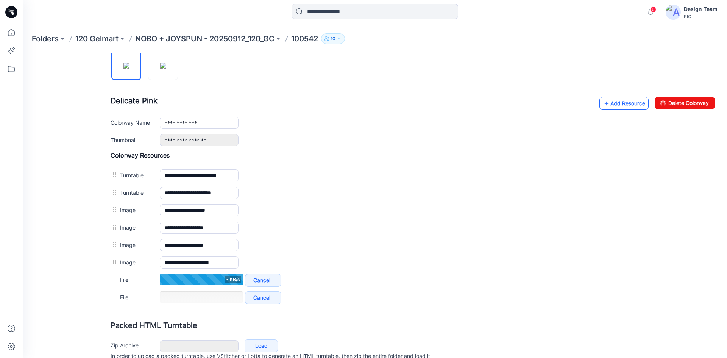
click at [606, 102] on link "Add Resource" at bounding box center [623, 103] width 49 height 13
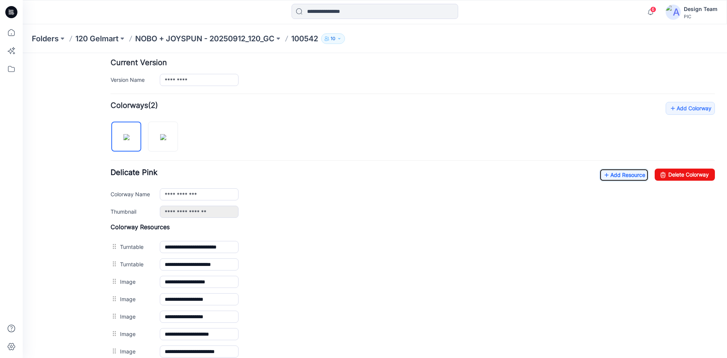
scroll to position [184, 0]
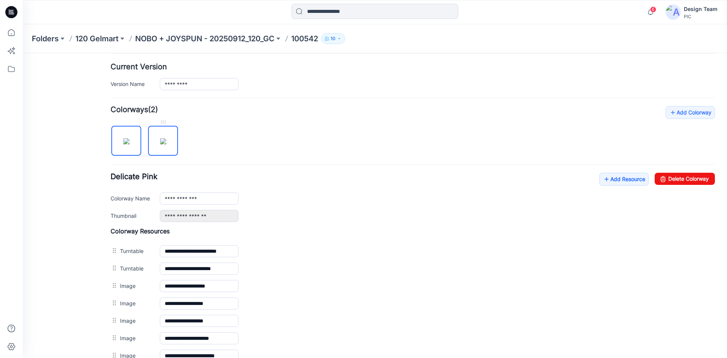
click at [166, 138] on img at bounding box center [163, 141] width 6 height 6
type input "**********"
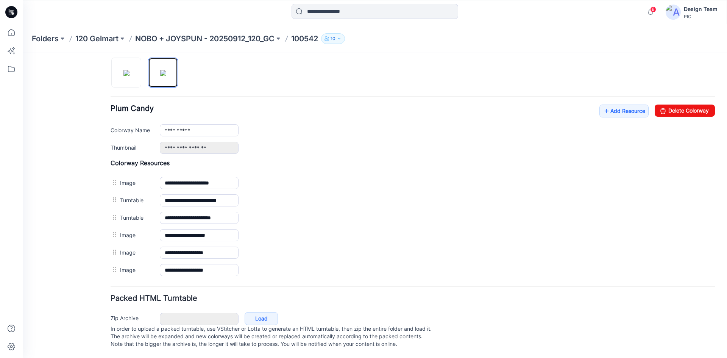
scroll to position [259, 0]
click at [611, 104] on link "Add Resource" at bounding box center [623, 110] width 49 height 13
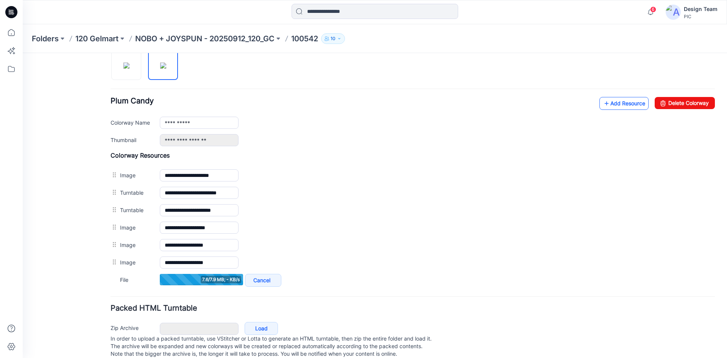
click at [608, 106] on link "Add Resource" at bounding box center [623, 103] width 49 height 13
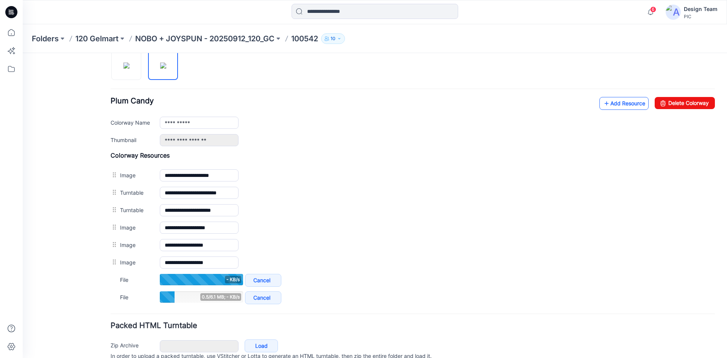
click at [619, 101] on link "Add Resource" at bounding box center [623, 103] width 49 height 13
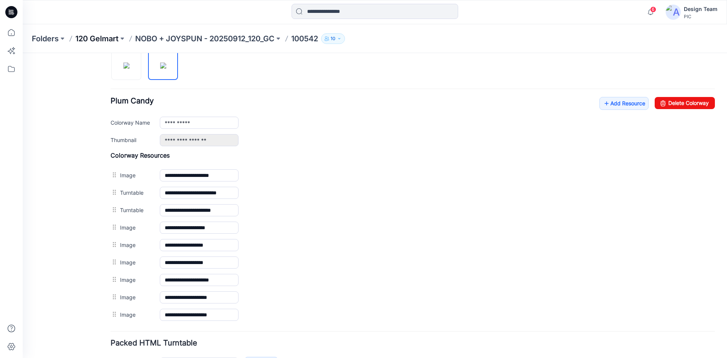
click at [95, 38] on p "120 Gelmart" at bounding box center [96, 38] width 43 height 11
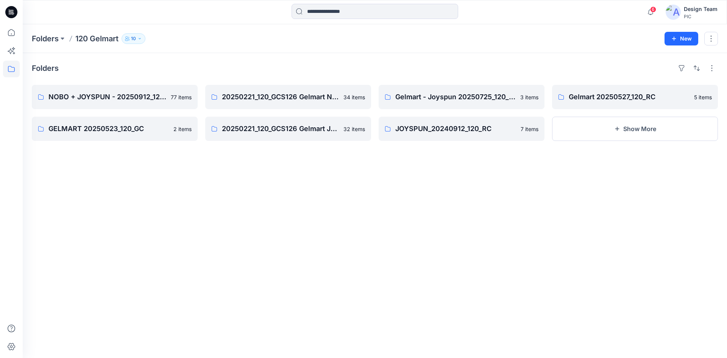
click at [8, 16] on icon at bounding box center [11, 12] width 12 height 12
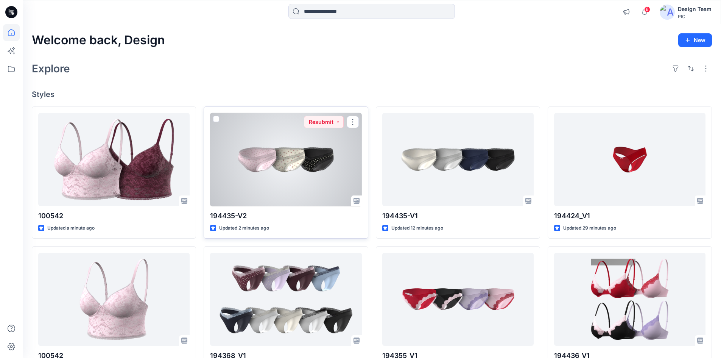
click at [272, 164] on div at bounding box center [285, 160] width 151 height 94
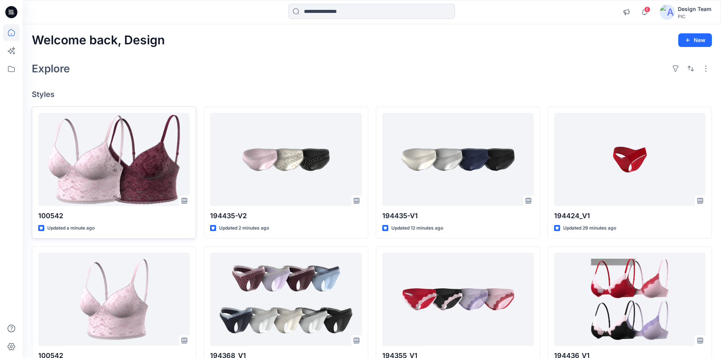
click at [93, 120] on div at bounding box center [113, 160] width 151 height 94
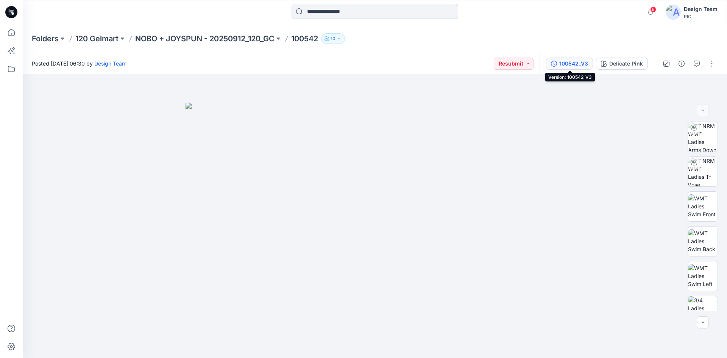
click at [561, 65] on div "100542_V3" at bounding box center [573, 63] width 29 height 8
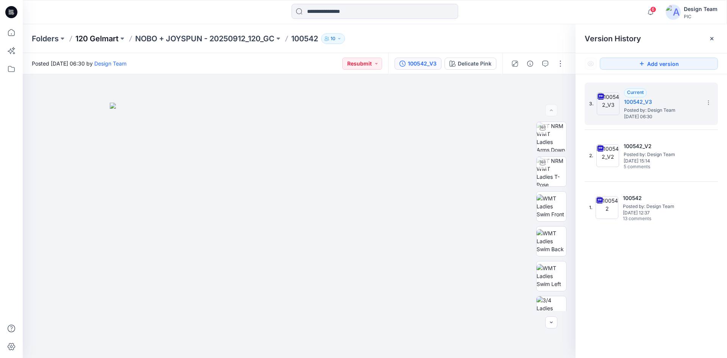
click at [90, 38] on p "120 Gelmart" at bounding box center [96, 38] width 43 height 11
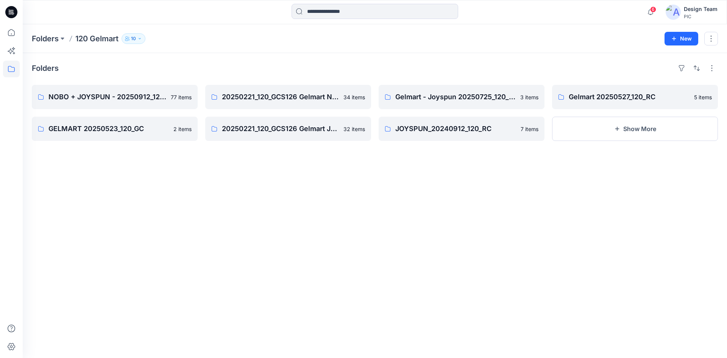
click at [9, 16] on icon at bounding box center [11, 12] width 12 height 12
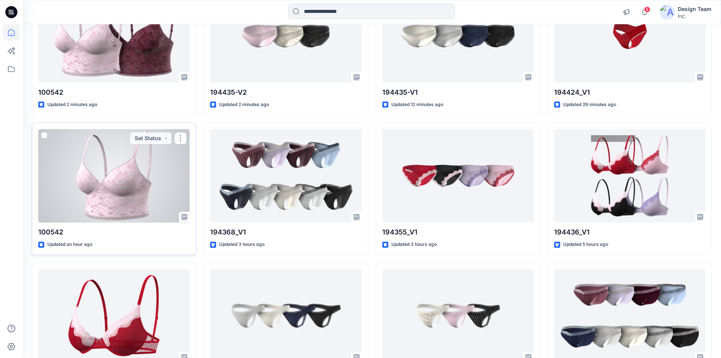
scroll to position [114, 0]
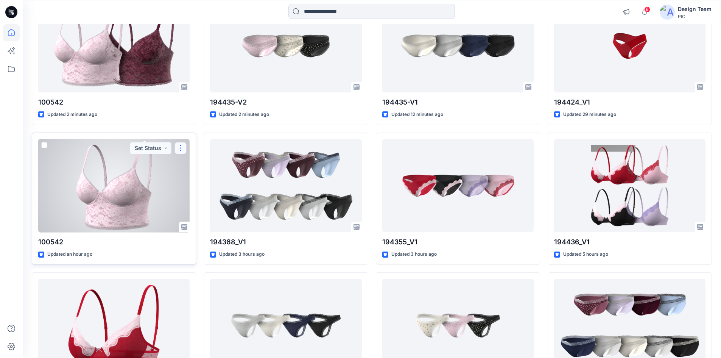
click at [182, 146] on button "button" at bounding box center [181, 148] width 12 height 12
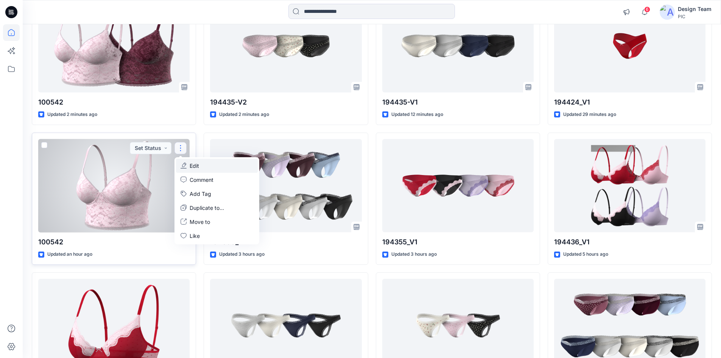
click at [194, 165] on p "Edit" at bounding box center [194, 166] width 9 height 8
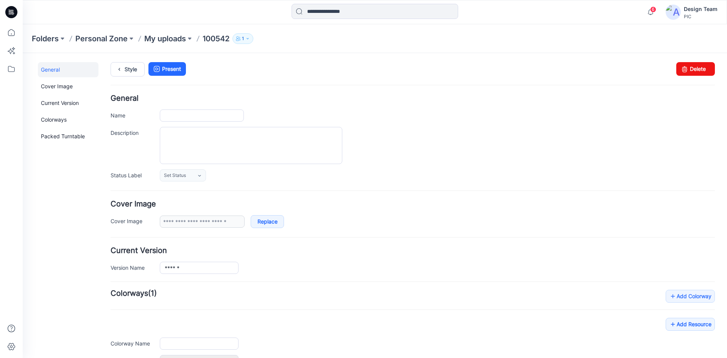
type input "******"
type input "**********"
drag, startPoint x: 414, startPoint y: 93, endPoint x: 689, endPoint y: 72, distance: 275.3
click at [689, 72] on link "Delete" at bounding box center [695, 69] width 39 height 14
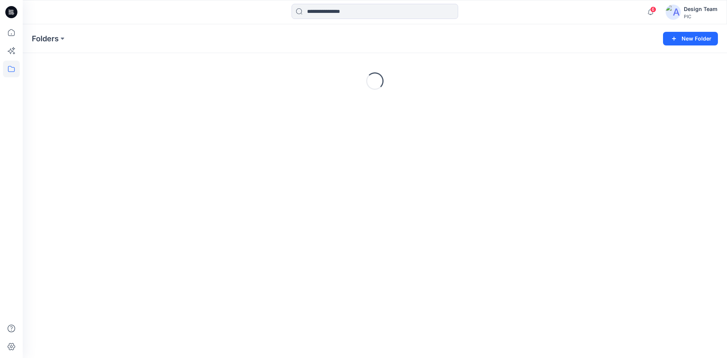
click at [11, 16] on icon at bounding box center [11, 12] width 12 height 12
